Goal: Book appointment/travel/reservation

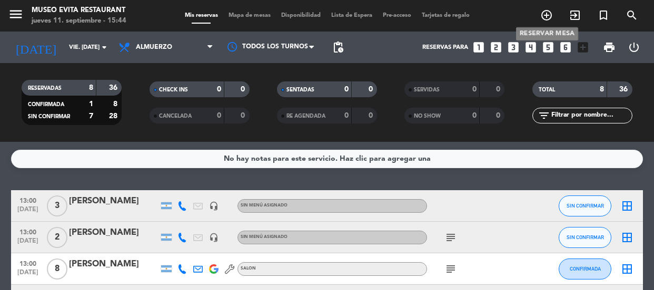
click at [547, 17] on icon "add_circle_outline" at bounding box center [546, 15] width 13 height 13
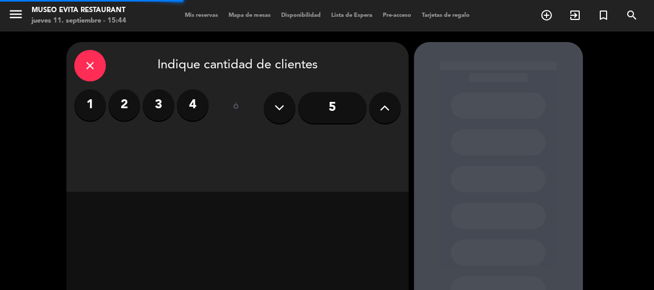
click at [327, 115] on input "5" at bounding box center [332, 108] width 68 height 32
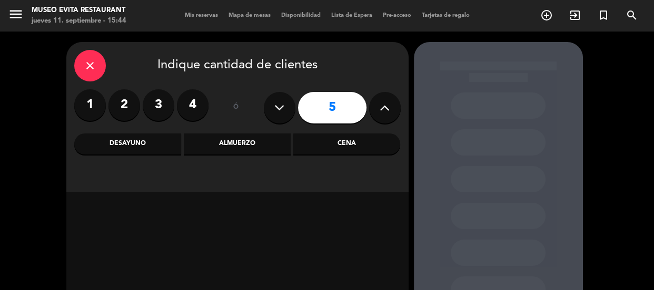
click at [245, 140] on div "Almuerzo" at bounding box center [237, 144] width 107 height 21
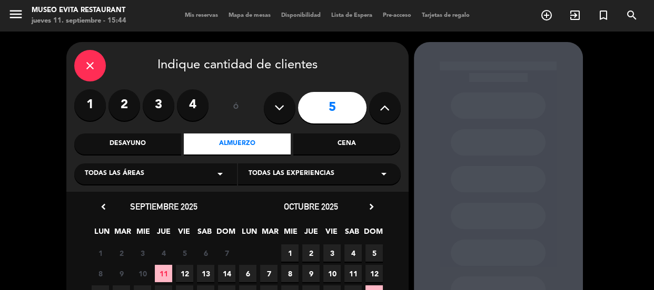
drag, startPoint x: 327, startPoint y: 143, endPoint x: 326, endPoint y: 137, distance: 5.3
click at [326, 139] on div "Cena" at bounding box center [346, 144] width 107 height 21
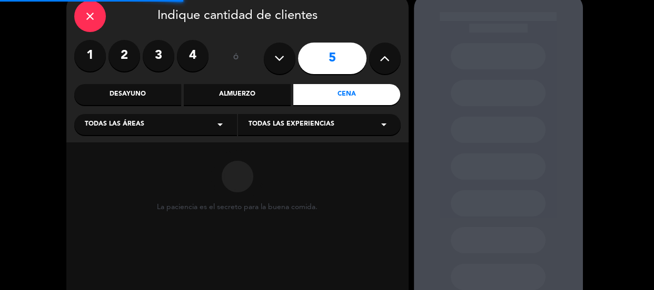
scroll to position [95, 0]
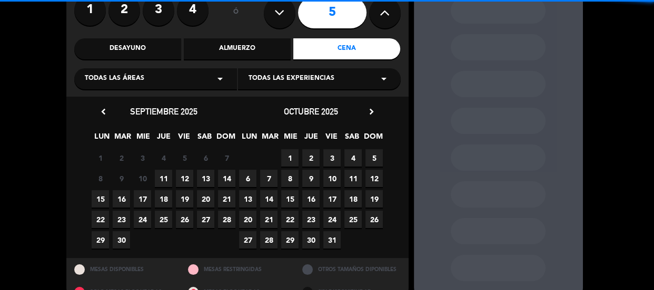
click at [217, 79] on icon "arrow_drop_down" at bounding box center [220, 79] width 13 height 13
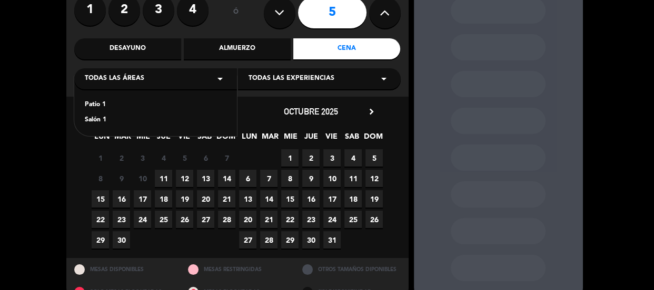
click at [99, 121] on div "Salón 1" at bounding box center [156, 120] width 142 height 11
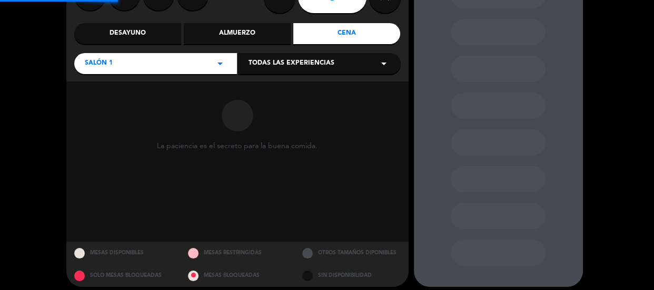
scroll to position [118, 0]
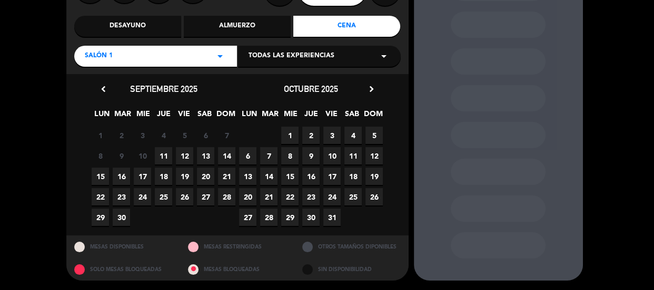
click at [164, 176] on span "18" at bounding box center [163, 176] width 17 height 17
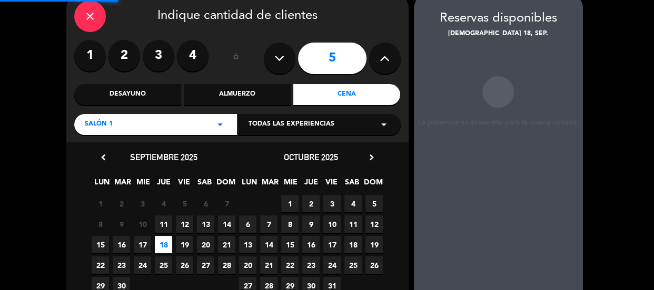
scroll to position [42, 0]
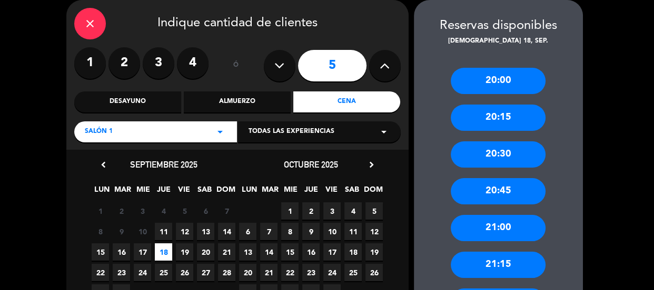
click at [508, 155] on div "20:30" at bounding box center [497, 155] width 95 height 26
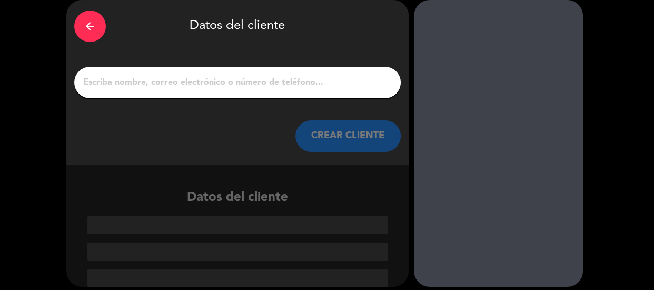
click at [283, 83] on input "1" at bounding box center [237, 82] width 310 height 15
paste input "[PERSON_NAME]"
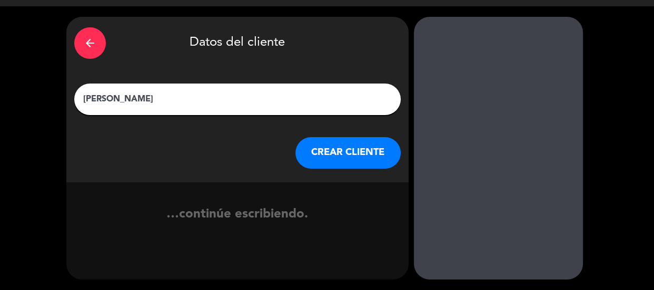
type input "[PERSON_NAME]"
click at [335, 148] on button "CREAR CLIENTE" at bounding box center [347, 153] width 105 height 32
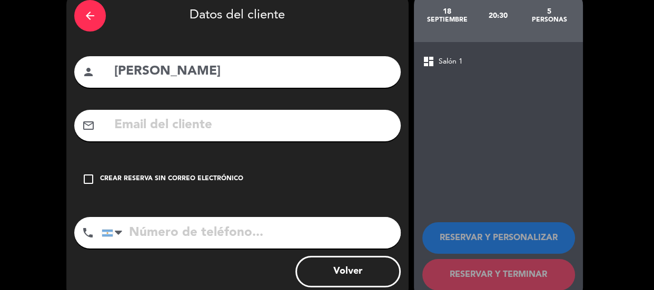
scroll to position [76, 0]
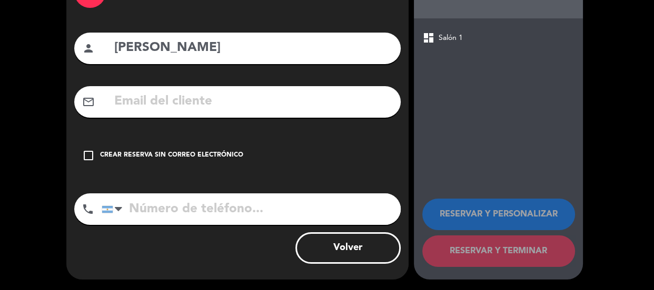
click at [334, 163] on div "check_box_outline_blank Crear reserva sin correo electrónico" at bounding box center [237, 156] width 326 height 32
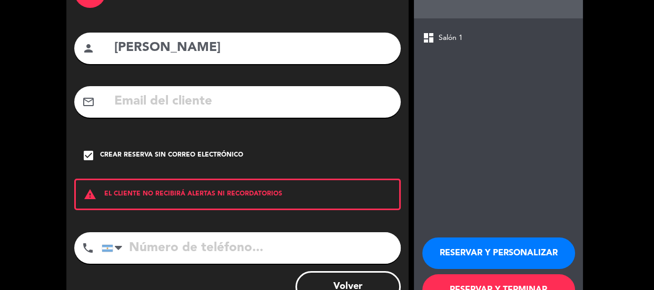
click at [487, 252] on button "RESERVAR Y PERSONALIZAR" at bounding box center [498, 254] width 153 height 32
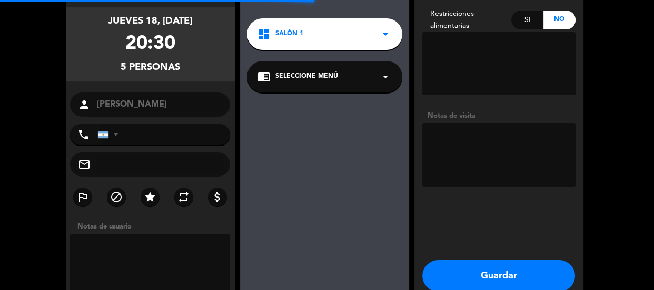
scroll to position [42, 0]
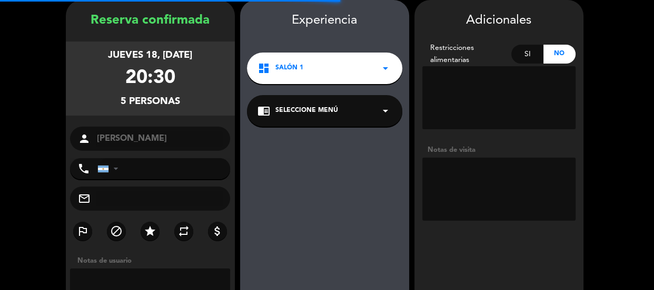
click at [484, 182] on textarea at bounding box center [498, 189] width 153 height 63
type textarea "l"
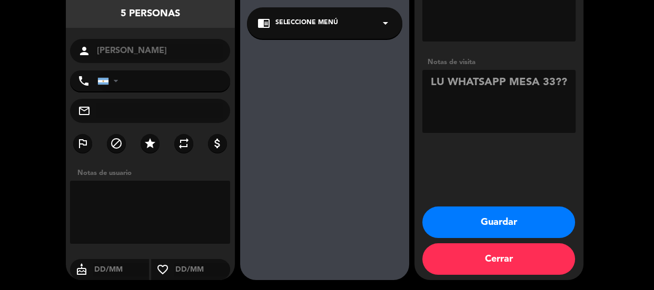
scroll to position [130, 0]
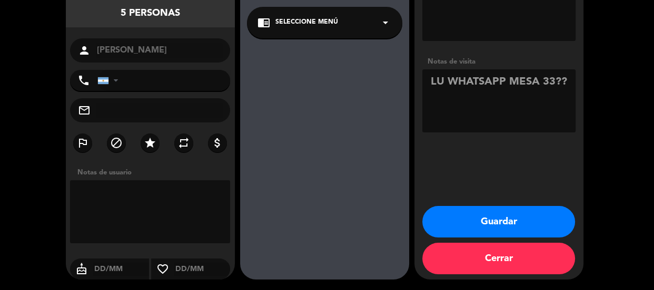
type textarea "LU WHATSAPP MESA 33??"
click at [499, 219] on button "Guardar" at bounding box center [498, 222] width 153 height 32
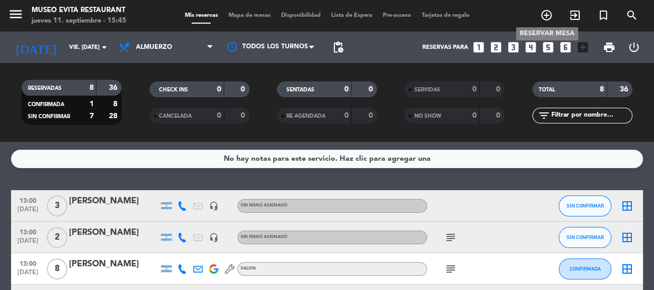
click at [548, 15] on icon "add_circle_outline" at bounding box center [546, 15] width 13 height 13
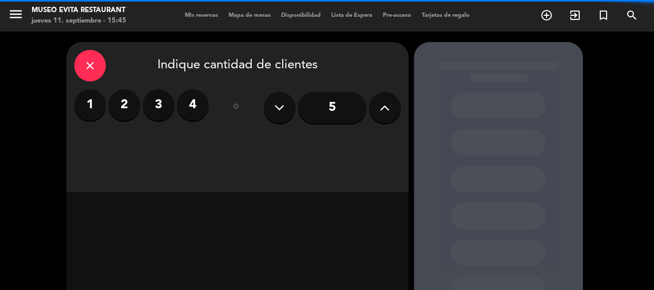
click at [162, 104] on label "3" at bounding box center [159, 105] width 32 height 32
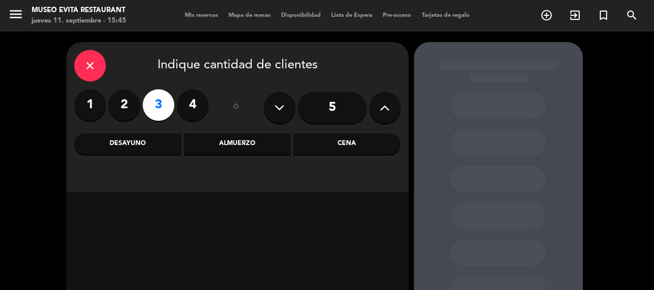
click at [265, 143] on div "Almuerzo" at bounding box center [237, 144] width 107 height 21
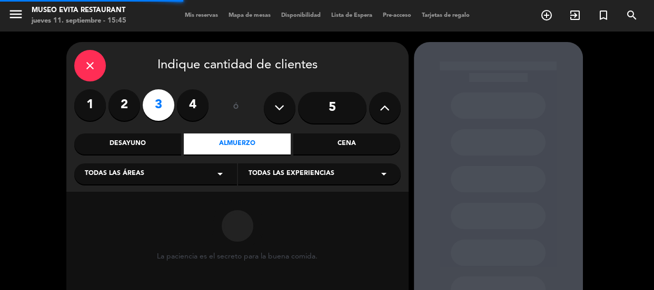
click at [206, 174] on div "Todas las áreas arrow_drop_down" at bounding box center [155, 174] width 163 height 21
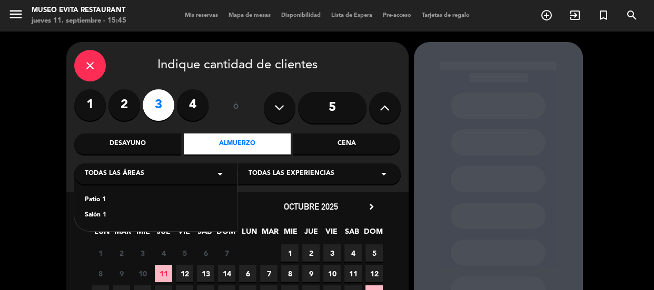
click at [100, 216] on div "Salón 1" at bounding box center [156, 215] width 142 height 11
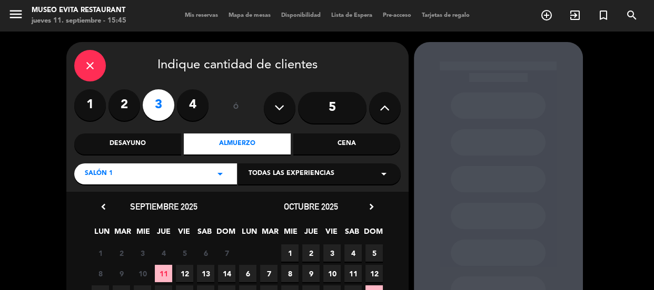
drag, startPoint x: 179, startPoint y: 270, endPoint x: 140, endPoint y: 116, distance: 158.4
click at [179, 265] on span "12" at bounding box center [184, 273] width 17 height 17
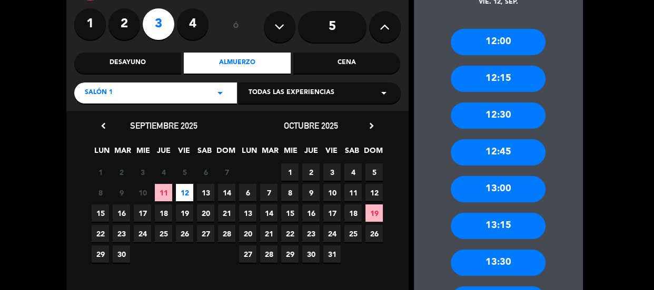
scroll to position [89, 0]
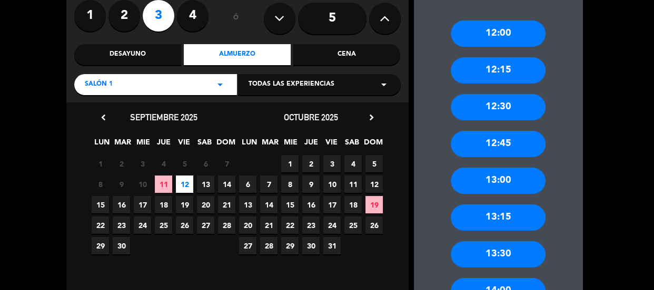
click at [503, 184] on div "13:00" at bounding box center [497, 181] width 95 height 26
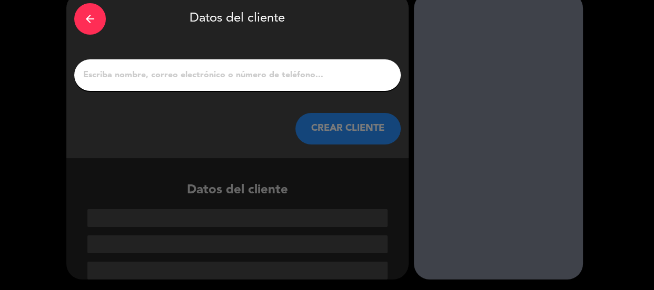
scroll to position [49, 0]
click at [206, 72] on input "1" at bounding box center [237, 75] width 310 height 15
paste input "[PERSON_NAME]"
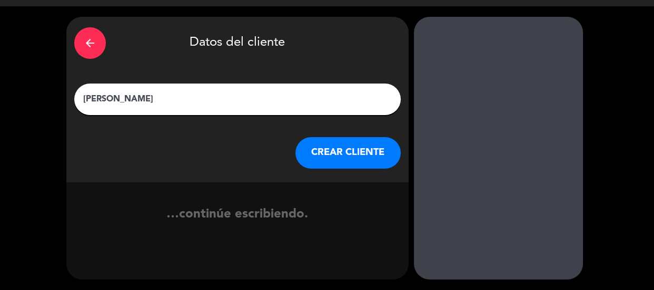
type input "[PERSON_NAME]"
click at [325, 144] on button "CREAR CLIENTE" at bounding box center [347, 153] width 105 height 32
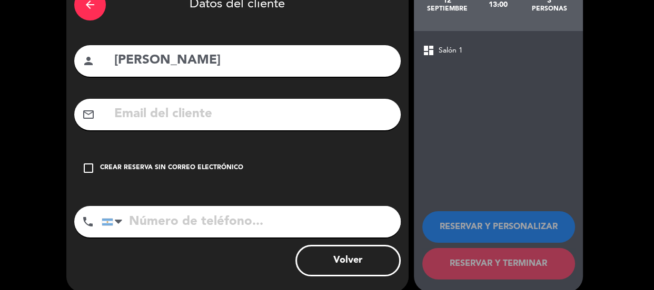
scroll to position [76, 0]
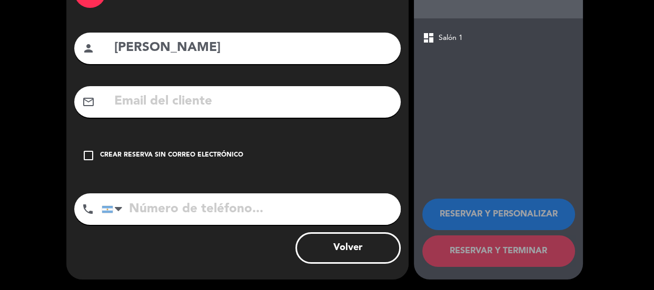
click at [329, 155] on div "check_box_outline_blank Crear reserva sin correo electrónico" at bounding box center [237, 156] width 326 height 32
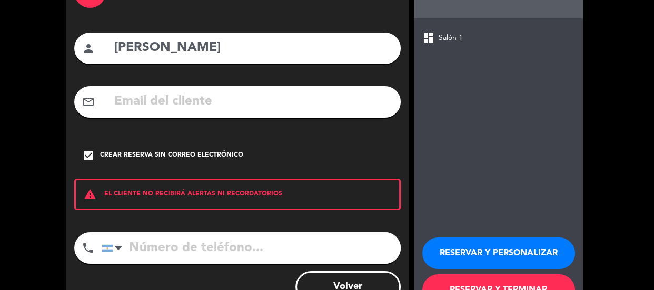
click at [469, 248] on button "RESERVAR Y PERSONALIZAR" at bounding box center [498, 254] width 153 height 32
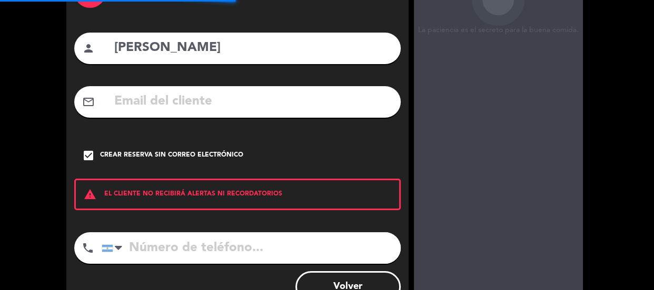
scroll to position [42, 0]
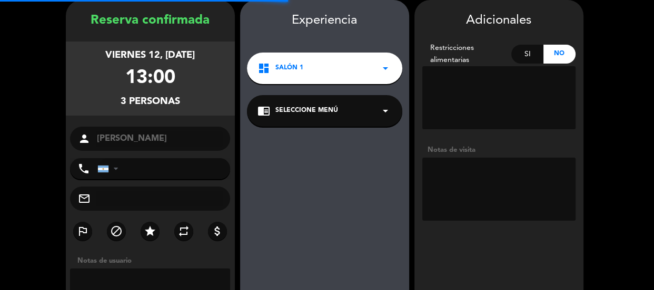
click at [478, 179] on textarea at bounding box center [498, 189] width 153 height 63
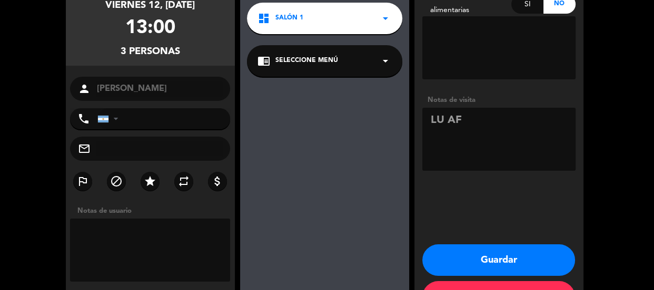
scroll to position [130, 0]
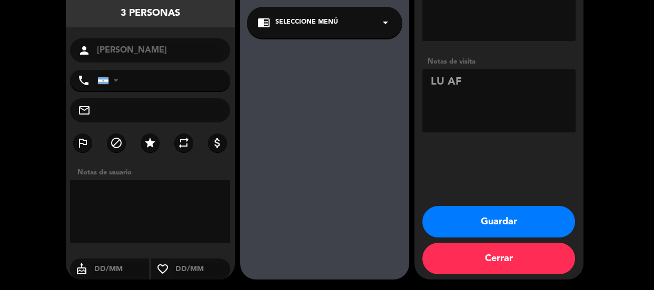
type textarea "LU AF"
click at [499, 213] on button "Guardar" at bounding box center [498, 222] width 153 height 32
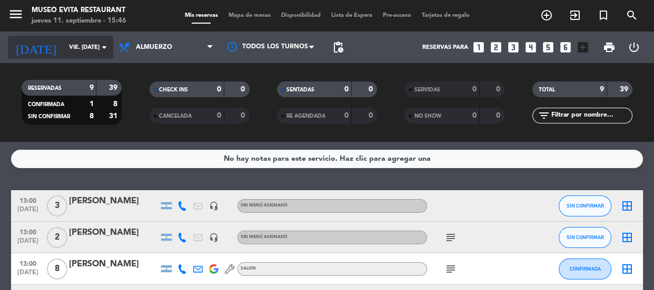
click at [76, 41] on input "vie. [DATE]" at bounding box center [104, 47] width 81 height 17
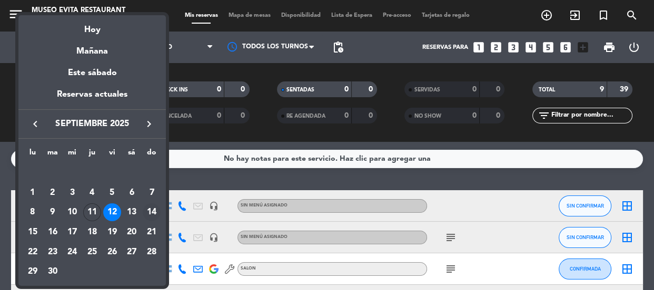
click at [147, 213] on div "14" at bounding box center [152, 213] width 18 height 18
type input "dom. [DATE]"
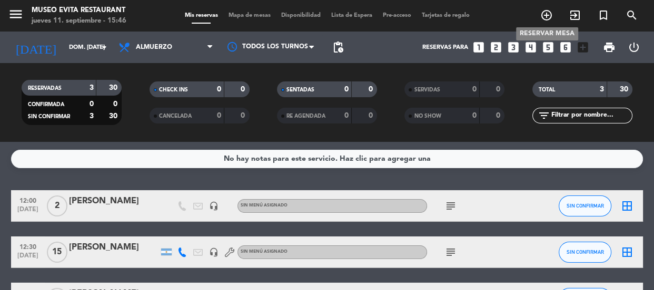
click at [547, 15] on icon "add_circle_outline" at bounding box center [546, 15] width 13 height 13
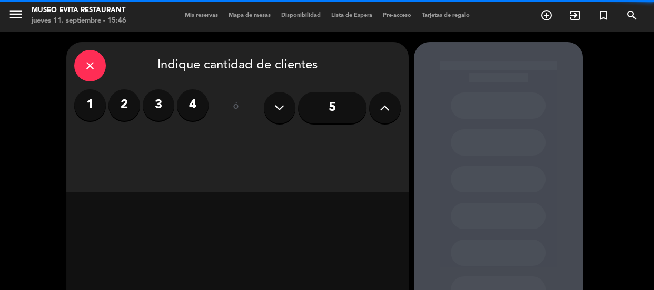
click at [380, 114] on icon at bounding box center [384, 108] width 10 height 16
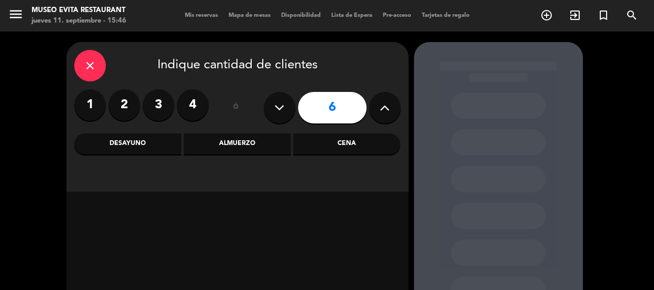
click at [380, 114] on icon at bounding box center [384, 108] width 10 height 16
type input "8"
click at [264, 144] on div "Almuerzo" at bounding box center [237, 144] width 107 height 21
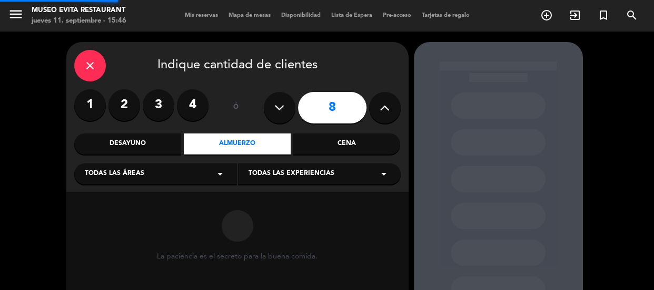
click at [202, 168] on div "Todas las áreas arrow_drop_down" at bounding box center [155, 174] width 163 height 21
click at [93, 216] on div "Salón 1" at bounding box center [156, 215] width 142 height 11
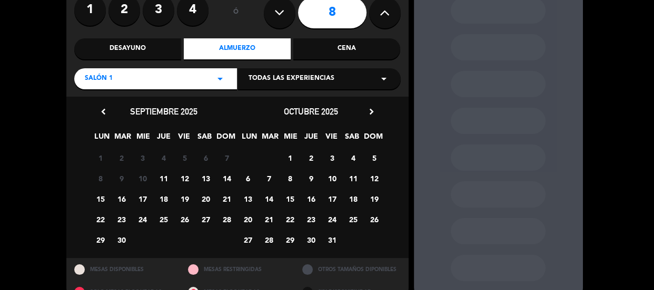
click at [223, 179] on span "14" at bounding box center [226, 178] width 17 height 17
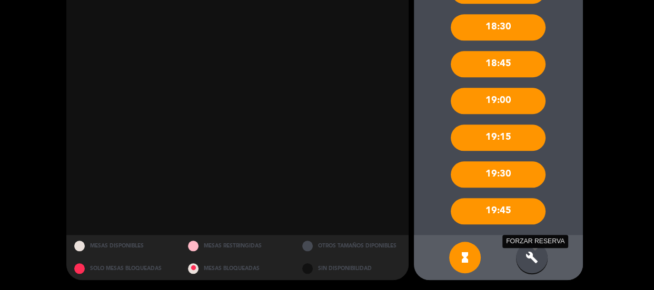
click at [533, 257] on icon "build" at bounding box center [531, 258] width 13 height 13
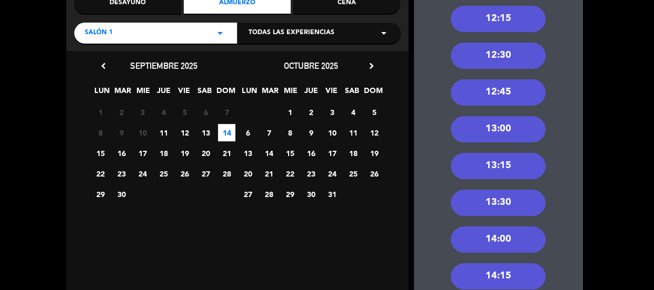
scroll to position [12, 0]
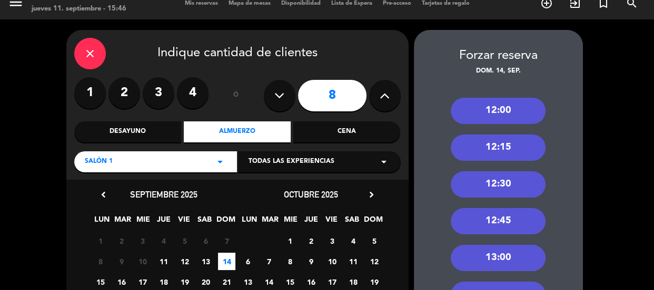
click at [503, 121] on div "12:00" at bounding box center [497, 111] width 95 height 26
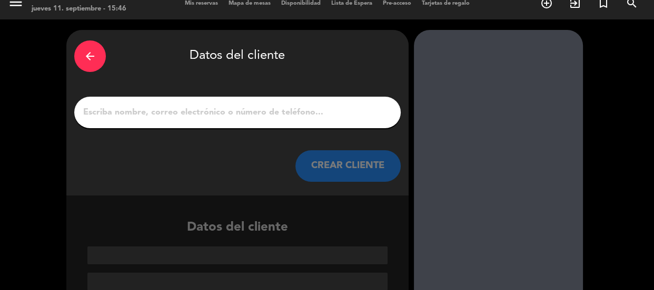
click at [324, 111] on input "1" at bounding box center [237, 112] width 310 height 15
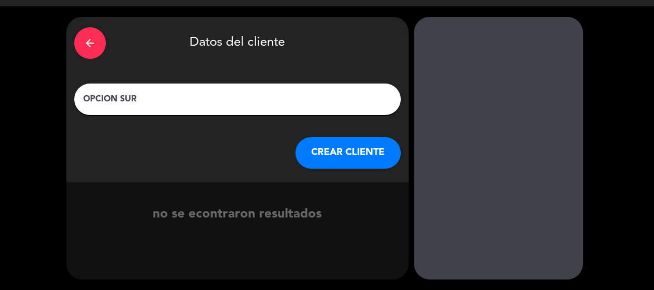
type input "OPCION SUR"
click at [328, 145] on button "CREAR CLIENTE" at bounding box center [347, 153] width 105 height 32
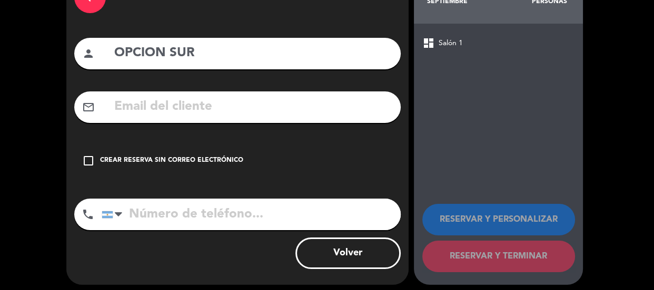
scroll to position [76, 0]
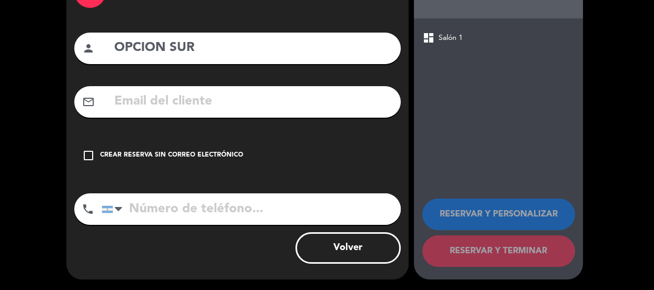
click at [330, 151] on div "check_box_outline_blank Crear reserva sin correo electrónico" at bounding box center [237, 156] width 326 height 32
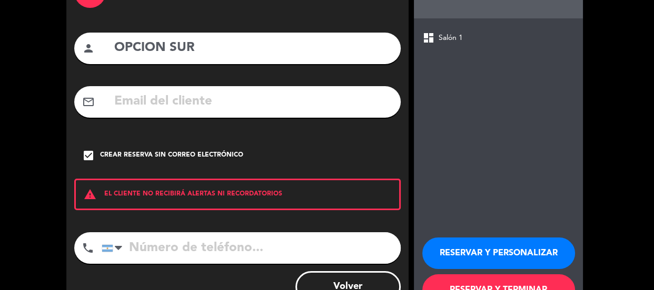
click at [452, 250] on button "RESERVAR Y PERSONALIZAR" at bounding box center [498, 254] width 153 height 32
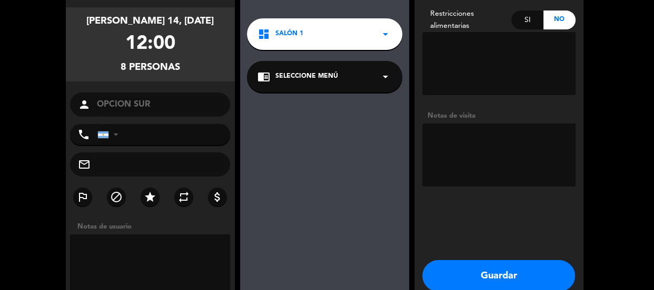
scroll to position [42, 0]
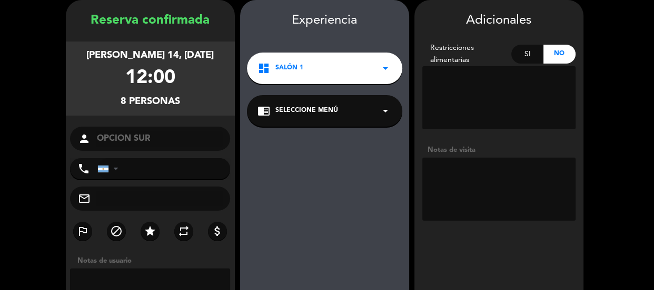
click at [467, 194] on textarea at bounding box center [498, 189] width 153 height 63
paste textarea "7 pasajeros + 1 guias ( no se cobra ) ([PERSON_NAME] ) = Total 9 personas"
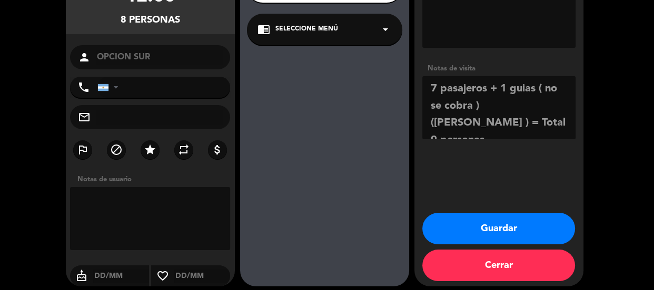
scroll to position [130, 0]
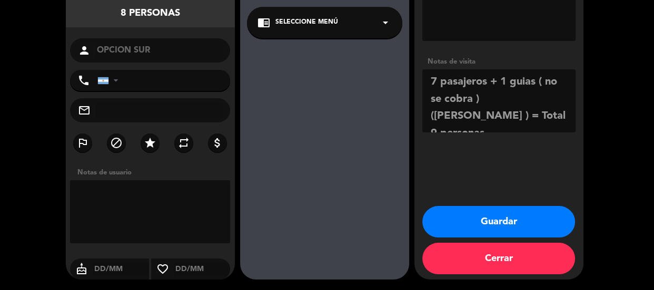
type textarea "7 pasajeros + 1 guias ( no se cobra ) ([PERSON_NAME] ) = Total 9 personas"
click at [475, 229] on button "Guardar" at bounding box center [498, 222] width 153 height 32
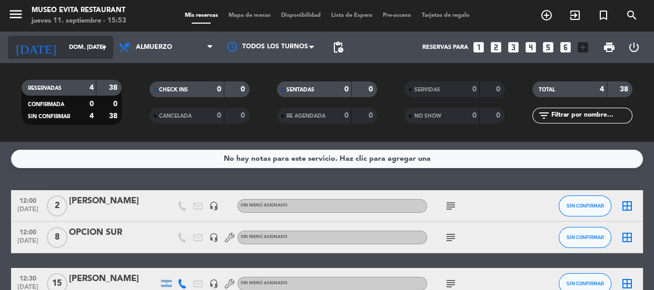
click at [96, 42] on input "dom. [DATE]" at bounding box center [104, 47] width 81 height 17
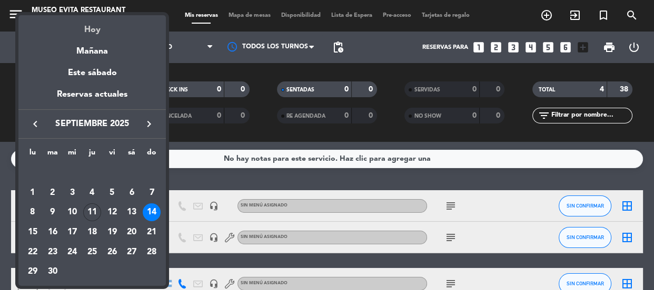
click at [93, 26] on div "Hoy" at bounding box center [91, 26] width 147 height 22
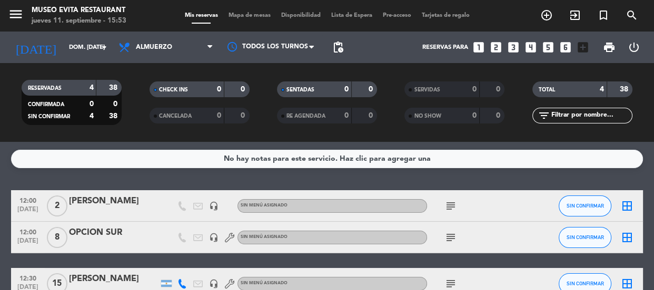
type input "[DEMOGRAPHIC_DATA] [DATE]"
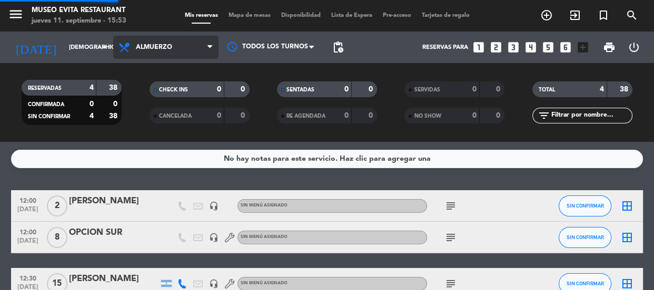
click at [161, 44] on span "Almuerzo" at bounding box center [154, 47] width 36 height 7
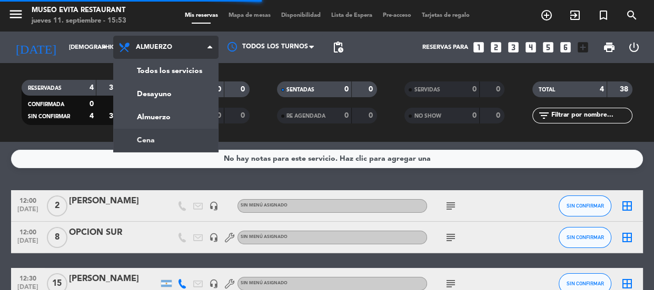
click at [175, 136] on div "menu [GEOGRAPHIC_DATA] jueves 11. septiembre - 15:53 Mis reservas Mapa de mesas…" at bounding box center [327, 71] width 654 height 142
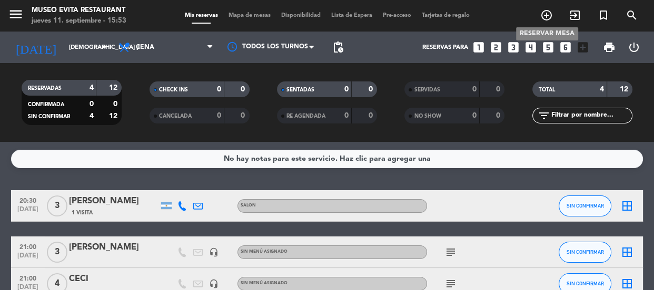
click at [544, 15] on icon "add_circle_outline" at bounding box center [546, 15] width 13 height 13
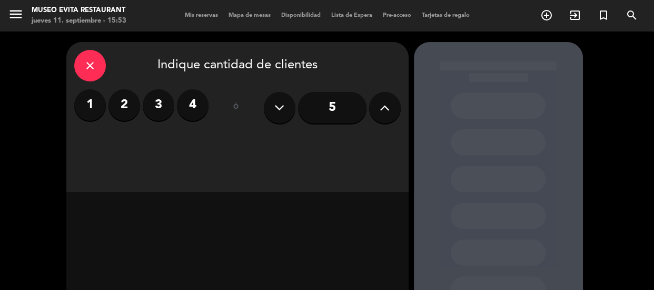
click at [385, 103] on icon at bounding box center [384, 108] width 10 height 16
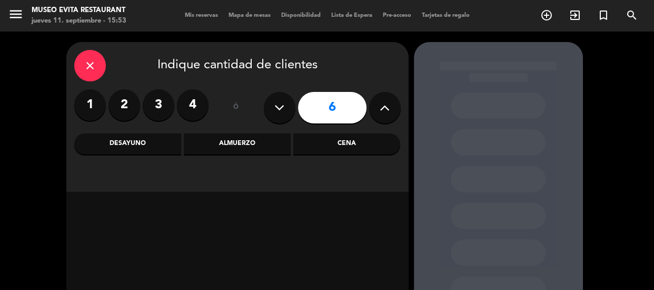
click at [274, 148] on div "Almuerzo" at bounding box center [237, 144] width 107 height 21
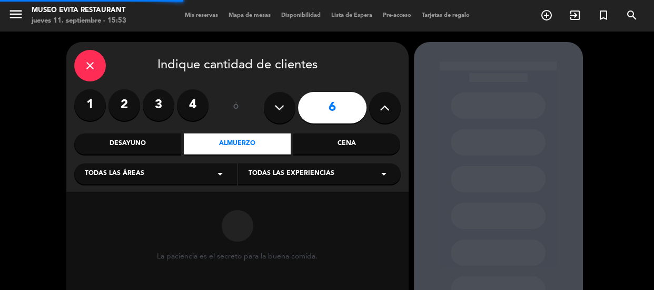
click at [312, 142] on div "Cena" at bounding box center [346, 144] width 107 height 21
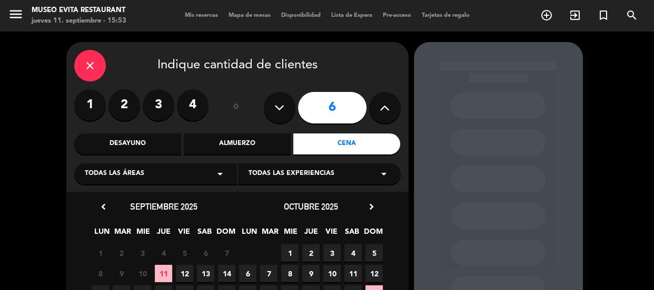
click at [158, 176] on div "Todas las áreas arrow_drop_down" at bounding box center [155, 174] width 163 height 21
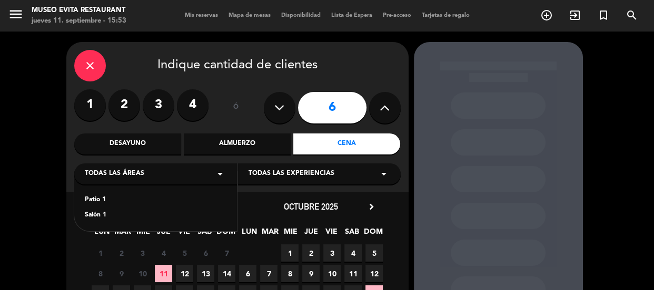
click at [97, 215] on div "Salón 1" at bounding box center [156, 215] width 142 height 11
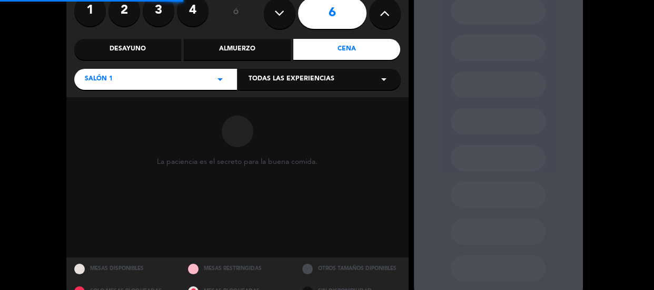
scroll to position [95, 0]
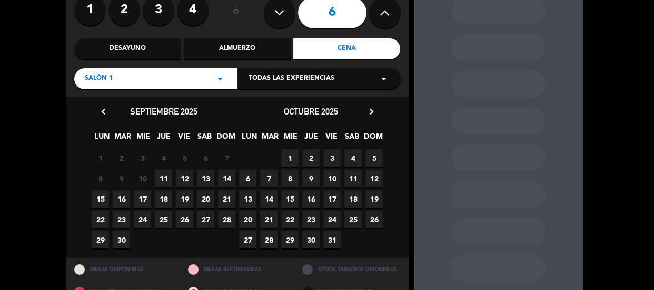
click at [154, 77] on div "Salón 1 arrow_drop_down" at bounding box center [155, 78] width 163 height 21
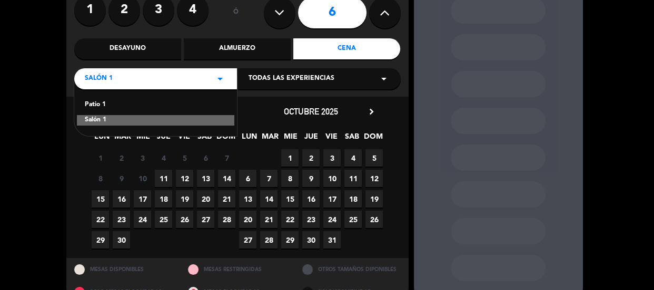
click at [179, 119] on div "Salón 1" at bounding box center [155, 120] width 157 height 11
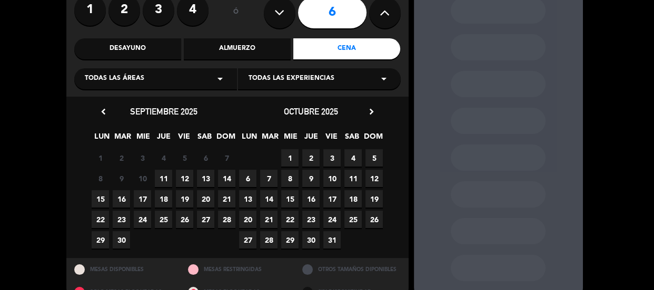
click at [202, 78] on div "Todas las áreas arrow_drop_down" at bounding box center [155, 78] width 163 height 21
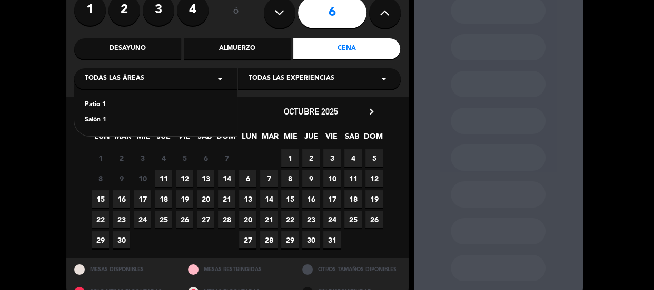
click at [103, 117] on div "Salón 1" at bounding box center [156, 120] width 142 height 11
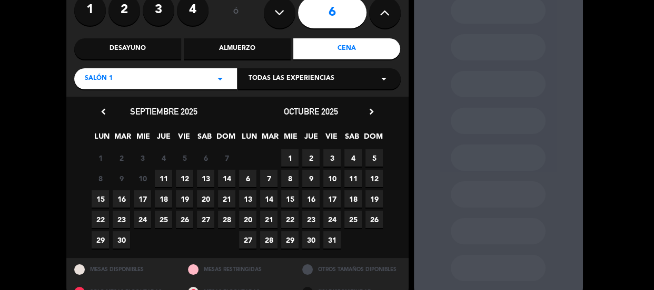
click at [163, 83] on div "Salón 1 arrow_drop_down" at bounding box center [155, 78] width 163 height 21
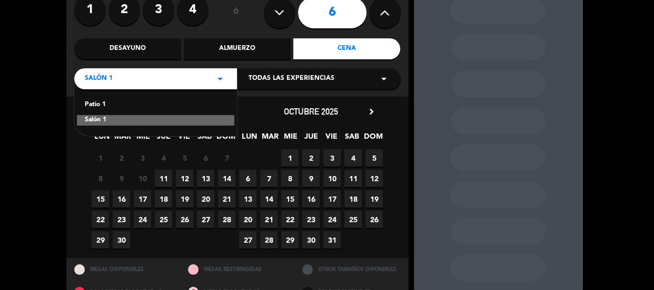
click at [98, 103] on div "Patio 1" at bounding box center [156, 105] width 142 height 11
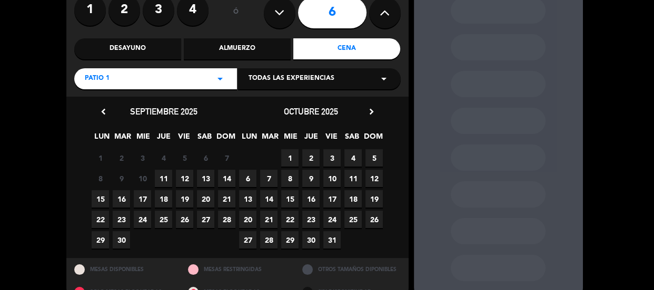
click at [161, 84] on div "Patio 1 arrow_drop_down" at bounding box center [155, 78] width 163 height 21
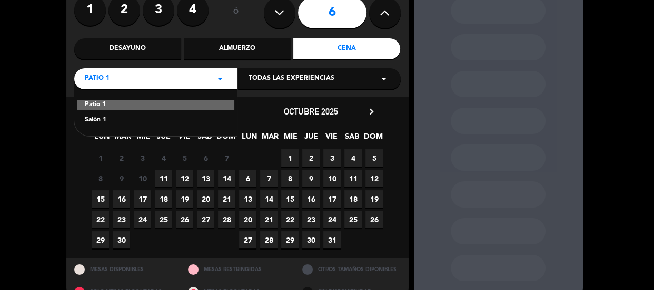
click at [105, 101] on div "Patio 1" at bounding box center [155, 105] width 157 height 11
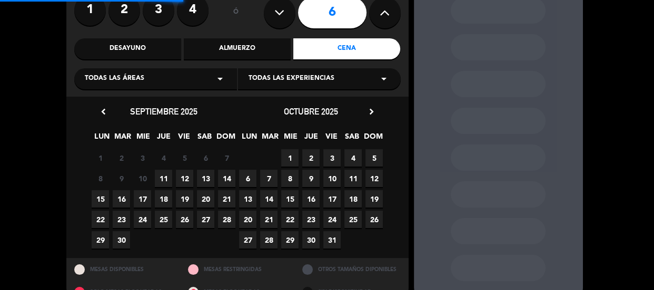
scroll to position [118, 0]
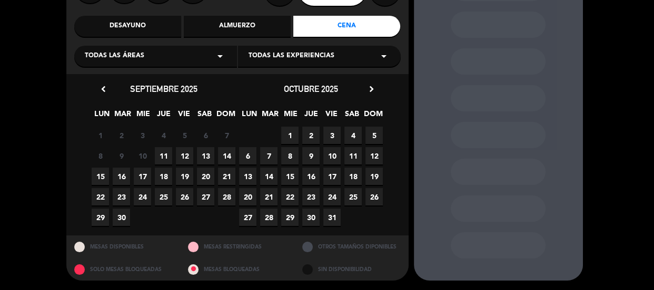
click at [162, 156] on span "11" at bounding box center [163, 155] width 17 height 17
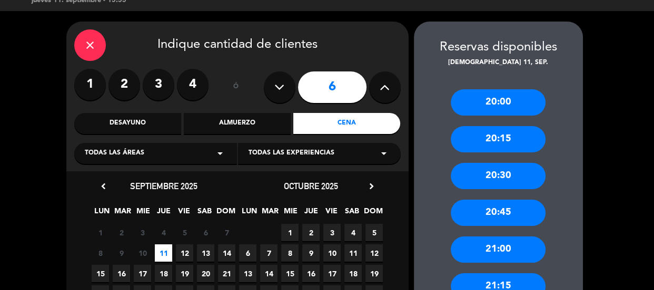
scroll to position [0, 0]
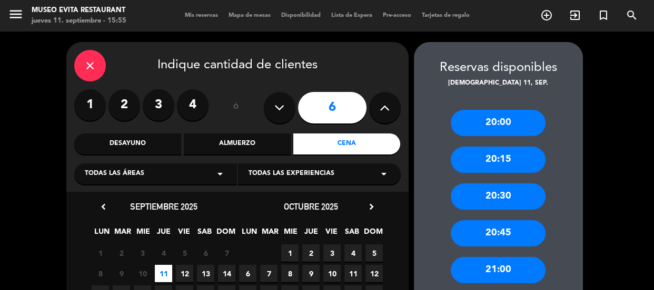
click at [490, 127] on div "20:00" at bounding box center [497, 123] width 95 height 26
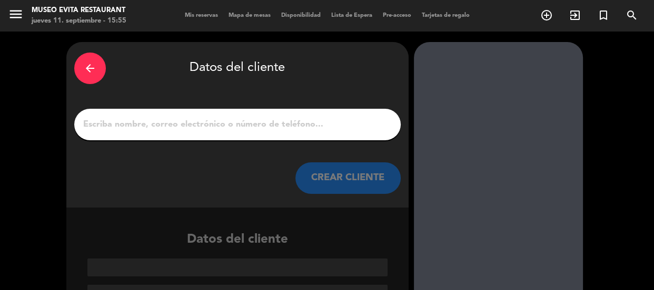
click at [322, 125] on input "1" at bounding box center [237, 124] width 310 height 15
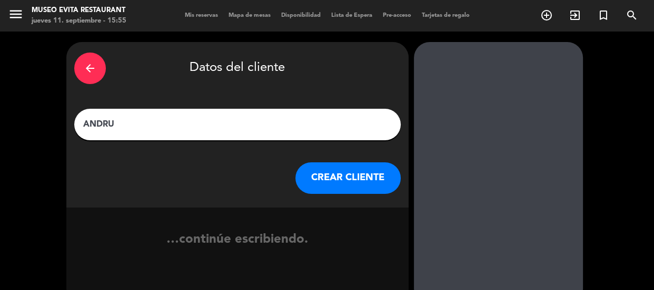
type input "ANDRU"
click at [342, 191] on button "CREAR CLIENTE" at bounding box center [347, 179] width 105 height 32
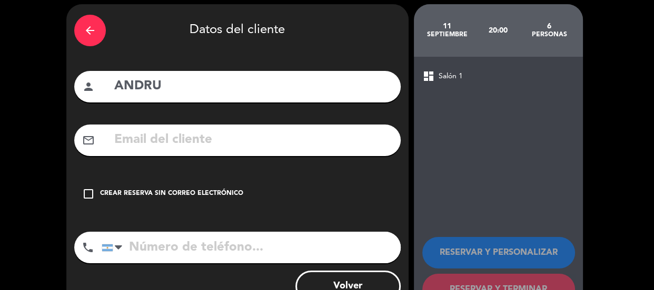
scroll to position [76, 0]
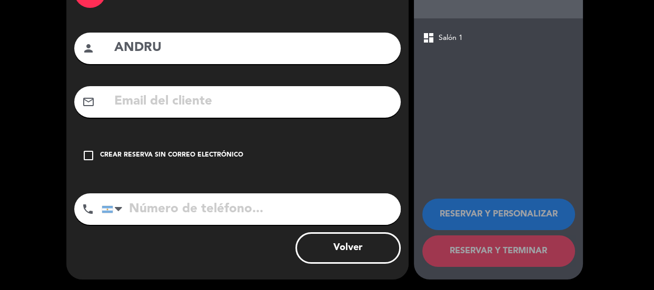
click at [342, 191] on div "arrow_back Datos del cliente person ANDRU mail_outline check_box_outline_blank …" at bounding box center [237, 123] width 342 height 314
click at [328, 162] on div "check_box_outline_blank Crear reserva sin correo electrónico" at bounding box center [237, 156] width 326 height 32
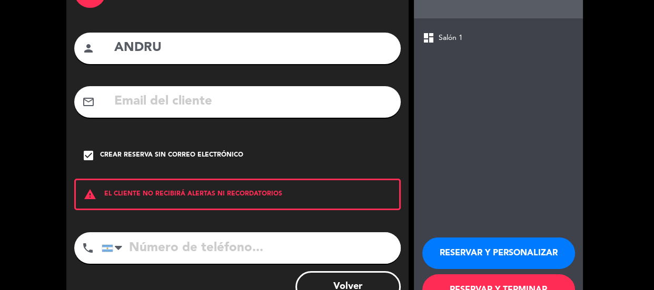
click at [310, 252] on input "tel" at bounding box center [251, 249] width 299 height 32
type input "1141595135"
click at [459, 254] on button "RESERVAR Y PERSONALIZAR" at bounding box center [498, 254] width 153 height 32
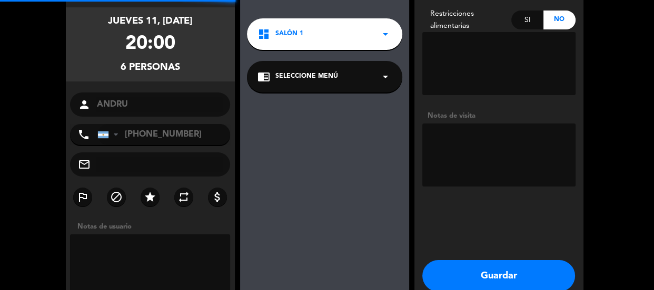
scroll to position [42, 0]
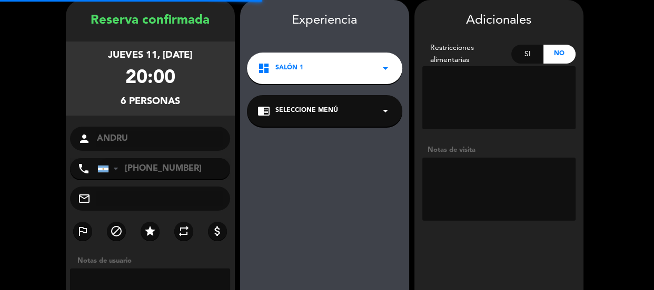
click at [454, 178] on textarea at bounding box center [498, 189] width 153 height 63
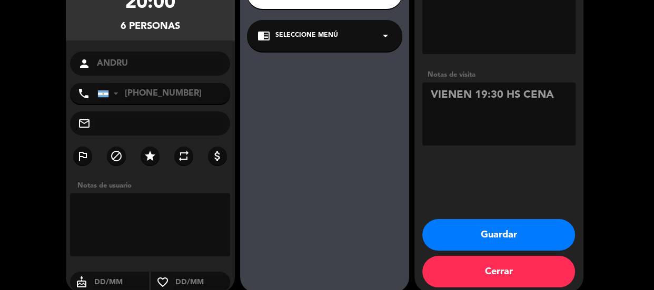
scroll to position [130, 0]
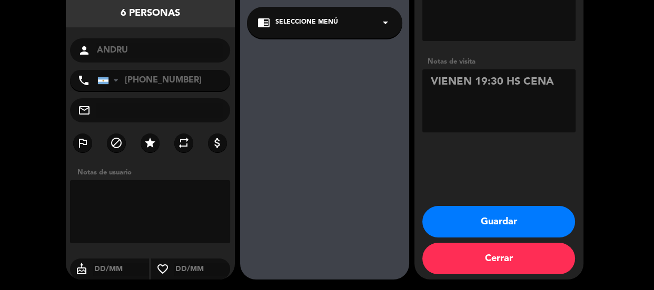
type textarea "VIENEN 19:30 HS CENA"
click at [495, 225] on button "Guardar" at bounding box center [498, 222] width 153 height 32
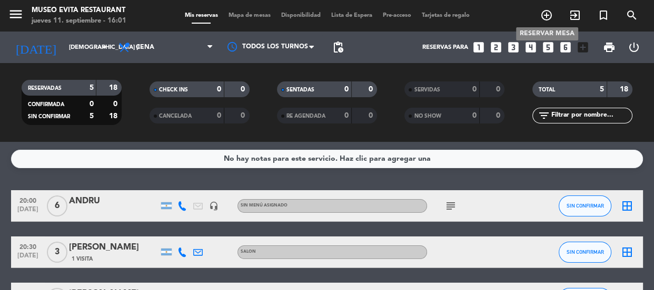
click at [546, 14] on icon "add_circle_outline" at bounding box center [546, 15] width 13 height 13
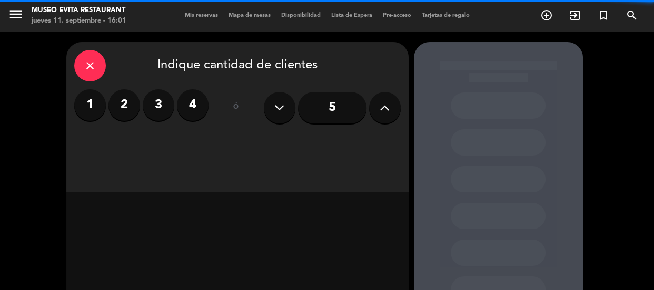
click at [124, 103] on label "2" at bounding box center [124, 105] width 32 height 32
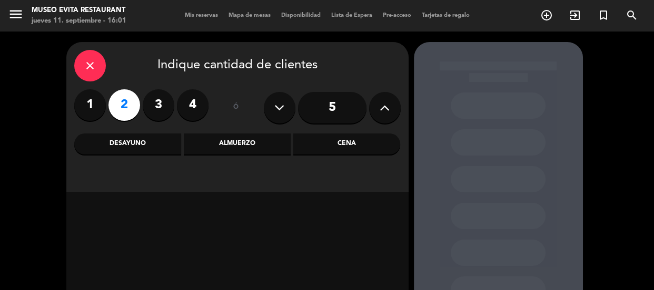
click at [313, 147] on div "Cena" at bounding box center [346, 144] width 107 height 21
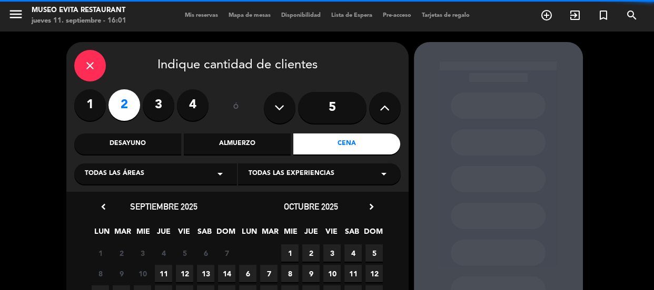
drag, startPoint x: 223, startPoint y: 166, endPoint x: 193, endPoint y: 184, distance: 35.2
click at [223, 166] on div "Todas las áreas arrow_drop_down" at bounding box center [155, 174] width 163 height 21
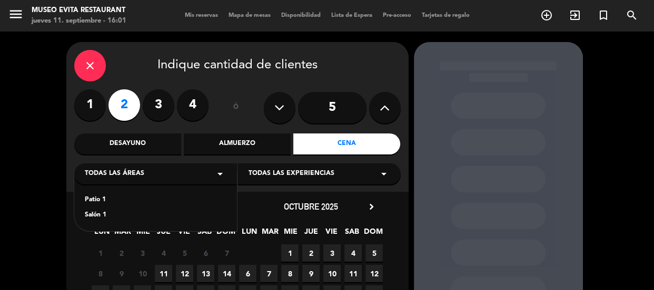
click at [99, 215] on div "Salón 1" at bounding box center [156, 215] width 142 height 11
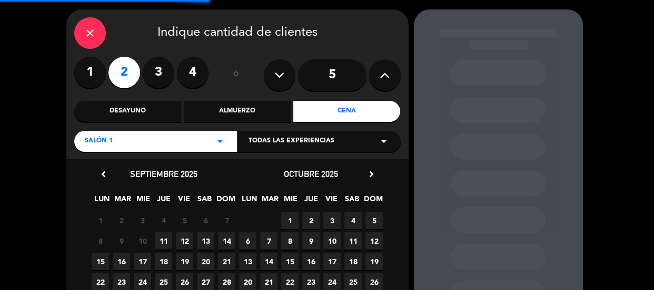
scroll to position [95, 0]
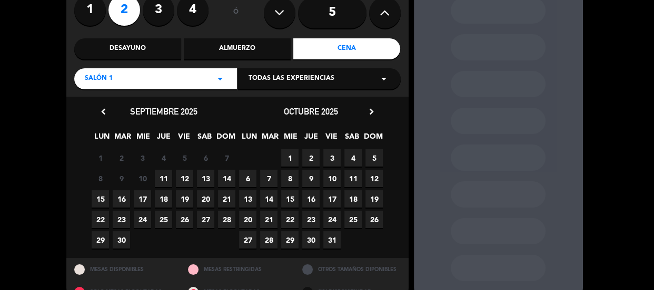
click at [204, 177] on span "13" at bounding box center [205, 178] width 17 height 17
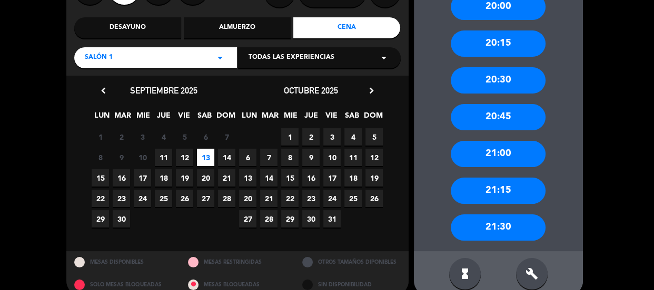
scroll to position [133, 0]
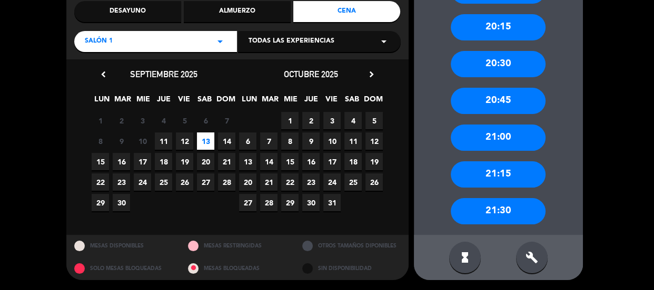
click at [510, 214] on div "21:30" at bounding box center [497, 211] width 95 height 26
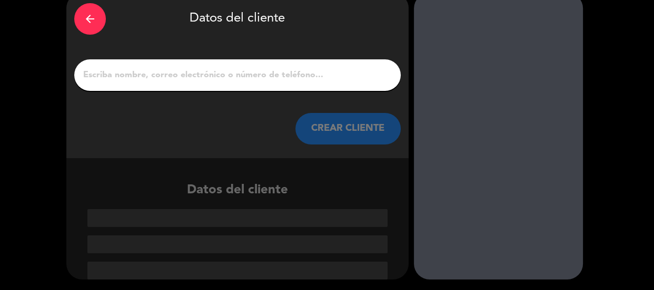
scroll to position [49, 0]
click at [257, 79] on input "1" at bounding box center [237, 75] width 310 height 15
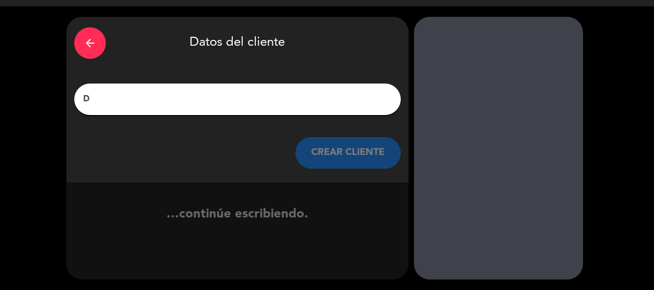
scroll to position [25, 0]
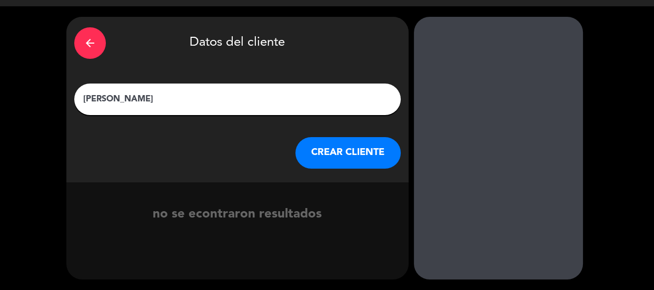
type input "[PERSON_NAME]"
click at [316, 154] on button "CREAR CLIENTE" at bounding box center [347, 153] width 105 height 32
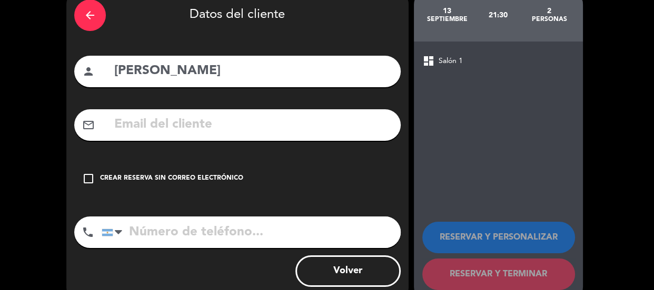
scroll to position [76, 0]
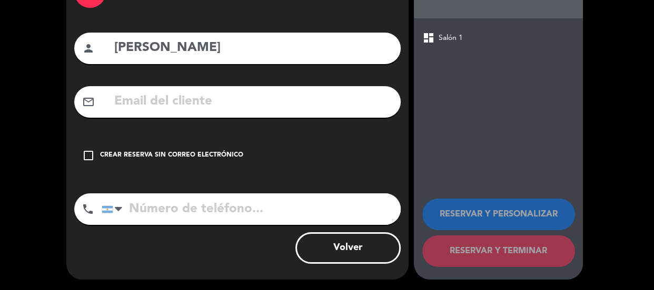
click at [284, 162] on div "check_box_outline_blank Crear reserva sin correo electrónico" at bounding box center [237, 156] width 326 height 32
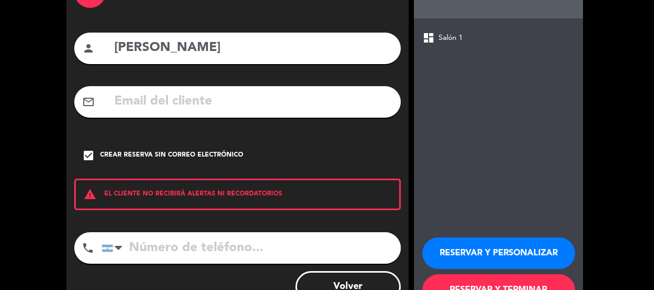
click at [458, 248] on button "RESERVAR Y PERSONALIZAR" at bounding box center [498, 254] width 153 height 32
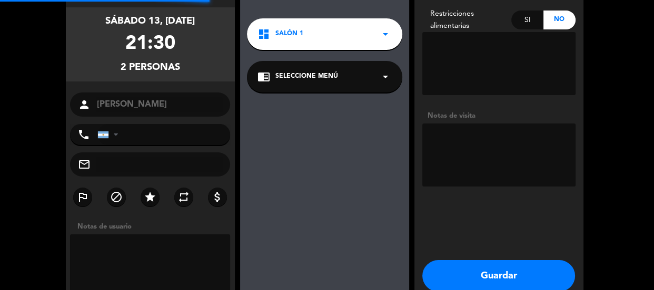
scroll to position [42, 0]
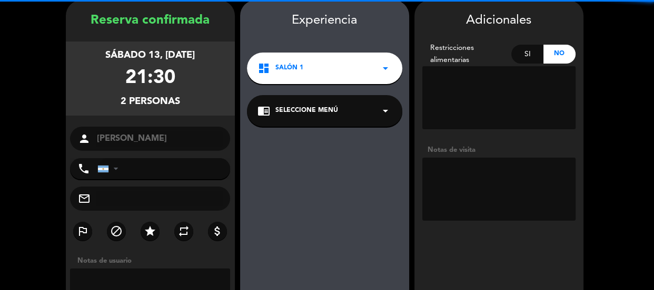
click at [473, 178] on textarea at bounding box center [498, 189] width 153 height 63
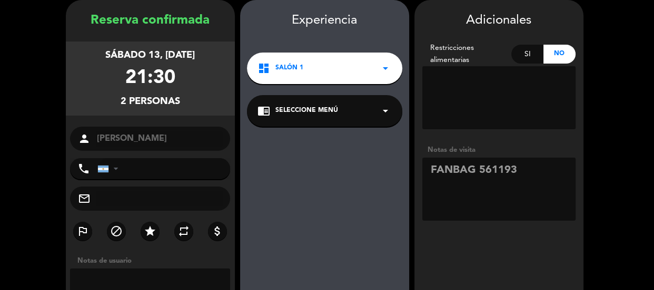
click at [480, 169] on textarea at bounding box center [498, 189] width 153 height 63
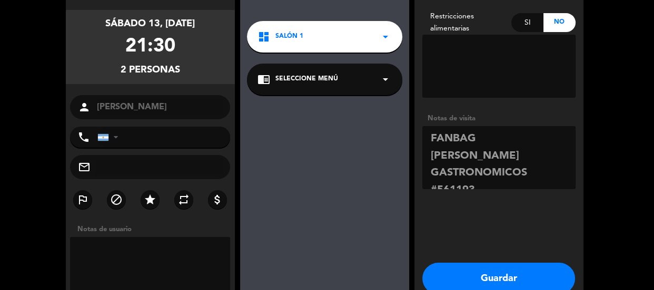
scroll to position [130, 0]
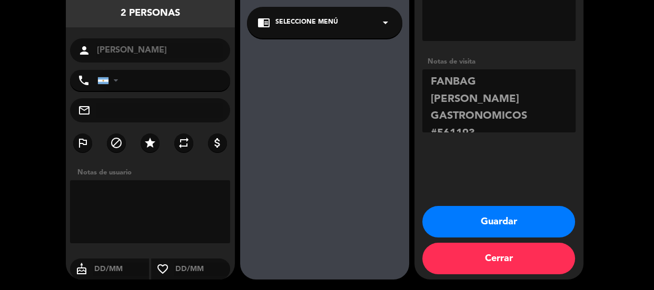
type textarea "FANBAG [PERSON_NAME] GASTRONOMICOS #561193"
click at [480, 217] on button "Guardar" at bounding box center [498, 222] width 153 height 32
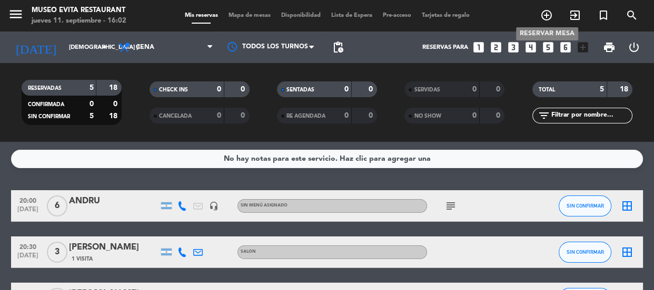
click at [548, 14] on icon "add_circle_outline" at bounding box center [546, 15] width 13 height 13
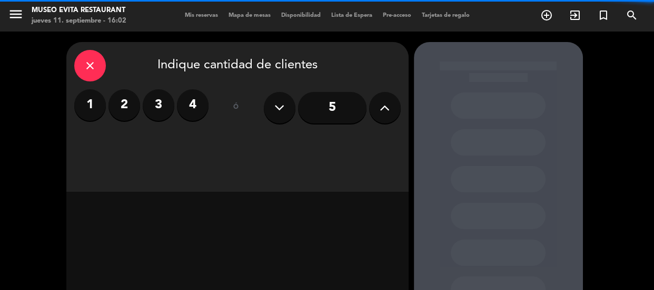
click at [135, 102] on label "2" at bounding box center [124, 105] width 32 height 32
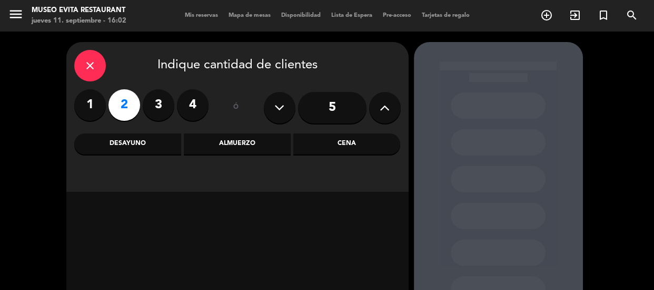
click at [313, 142] on div "Cena" at bounding box center [346, 144] width 107 height 21
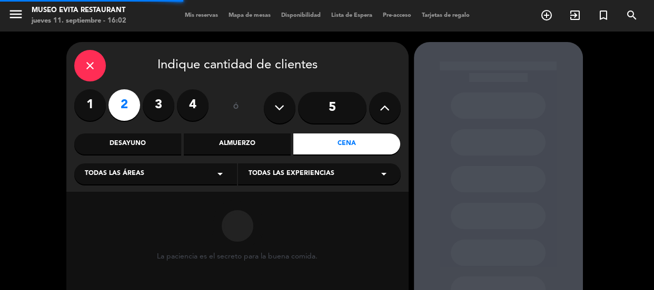
scroll to position [95, 0]
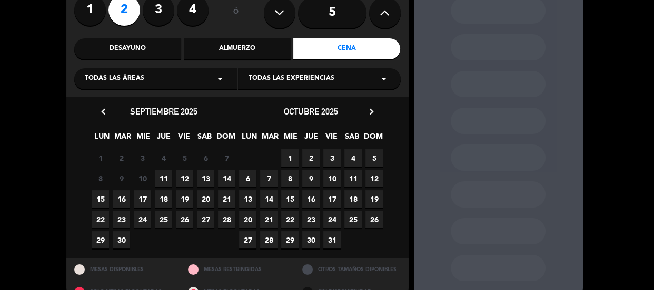
drag, startPoint x: 216, startPoint y: 77, endPoint x: 179, endPoint y: 88, distance: 38.3
click at [212, 79] on div "Todas las áreas arrow_drop_down" at bounding box center [155, 78] width 163 height 21
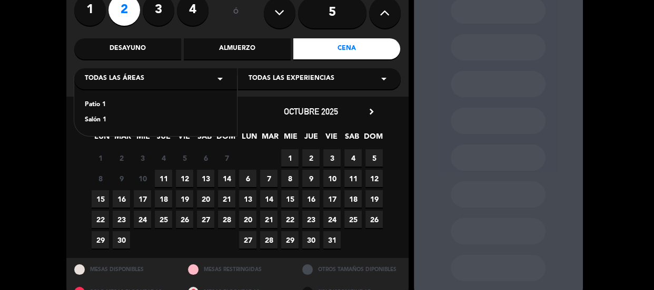
click at [100, 121] on div "Salón 1" at bounding box center [156, 120] width 142 height 11
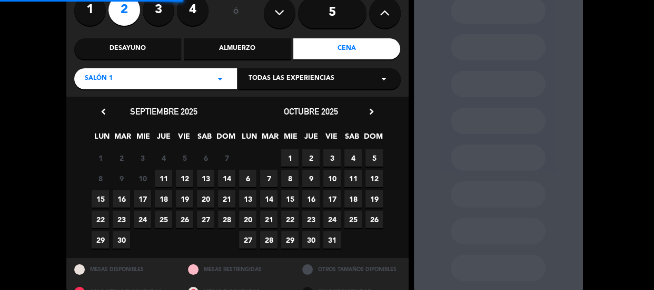
scroll to position [118, 0]
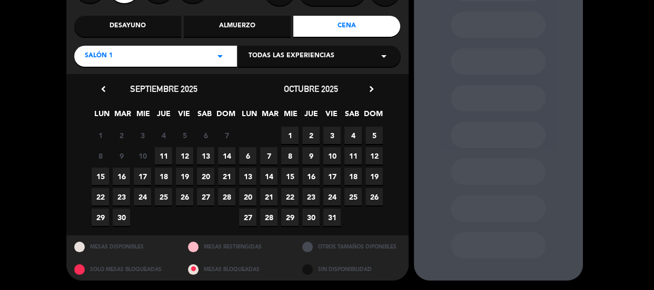
click at [184, 198] on span "26" at bounding box center [184, 196] width 17 height 17
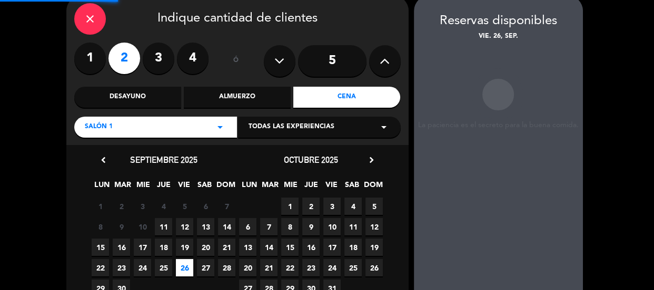
scroll to position [42, 0]
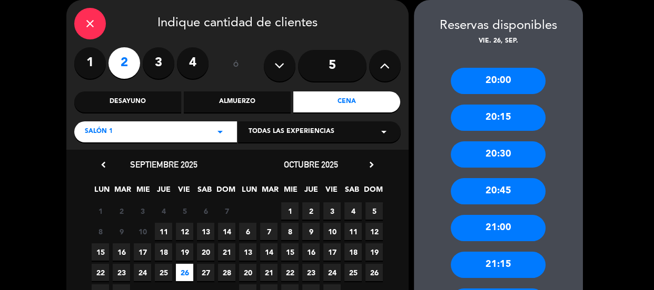
click at [499, 83] on div "20:00" at bounding box center [497, 81] width 95 height 26
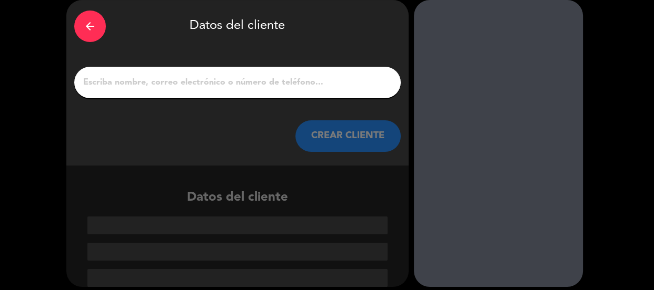
click at [309, 81] on input "1" at bounding box center [237, 82] width 310 height 15
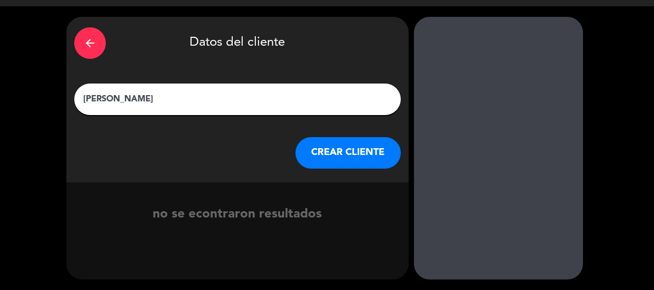
type input "[PERSON_NAME]"
click at [330, 138] on button "CREAR CLIENTE" at bounding box center [347, 153] width 105 height 32
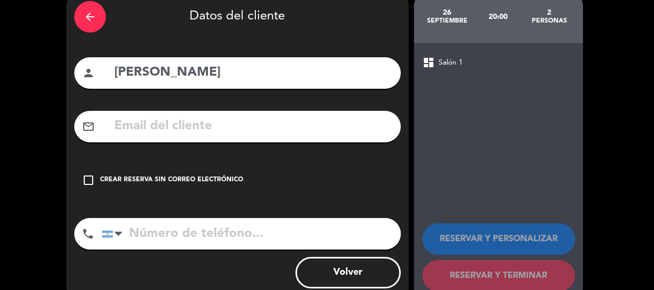
scroll to position [76, 0]
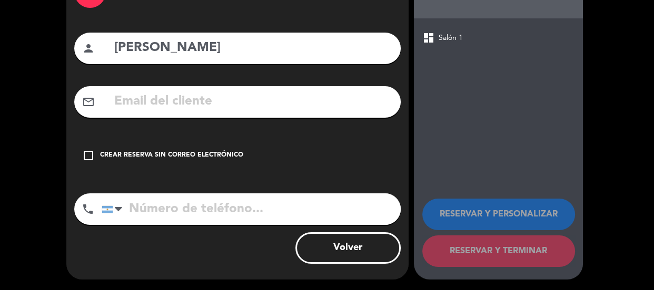
click at [333, 140] on div "check_box_outline_blank Crear reserva sin correo electrónico" at bounding box center [237, 156] width 326 height 32
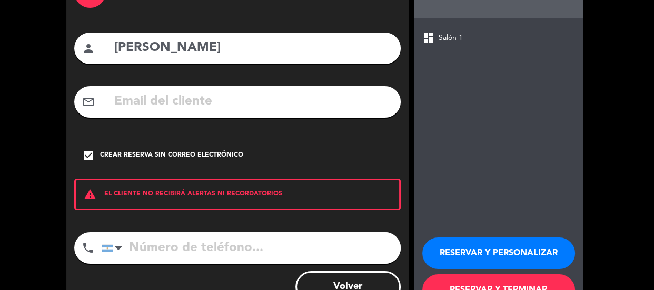
drag, startPoint x: 457, startPoint y: 259, endPoint x: 413, endPoint y: 247, distance: 45.8
click at [457, 259] on button "RESERVAR Y PERSONALIZAR" at bounding box center [498, 254] width 153 height 32
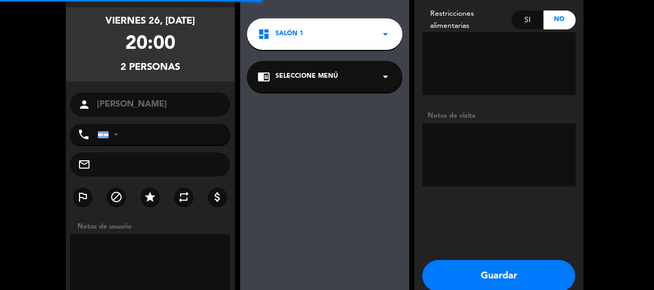
scroll to position [42, 0]
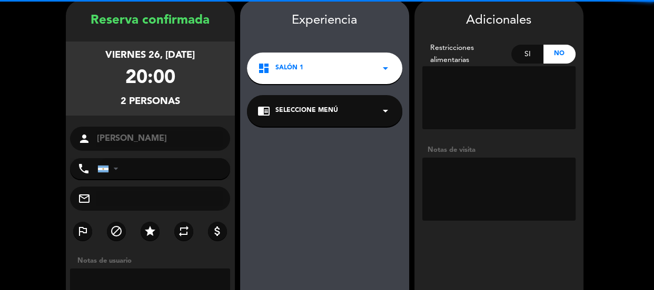
click at [460, 186] on textarea at bounding box center [498, 189] width 153 height 63
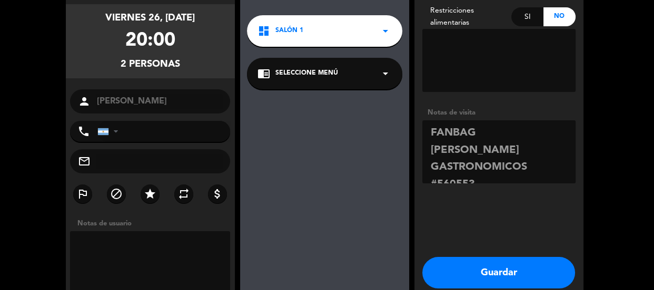
scroll to position [130, 0]
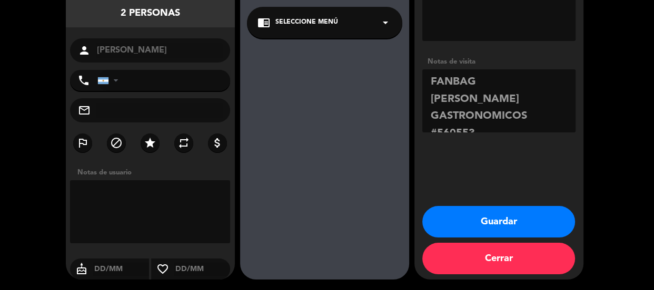
type textarea "FANBAG [PERSON_NAME] GASTRONOMICOS #560553"
click at [499, 219] on button "Guardar" at bounding box center [498, 222] width 153 height 32
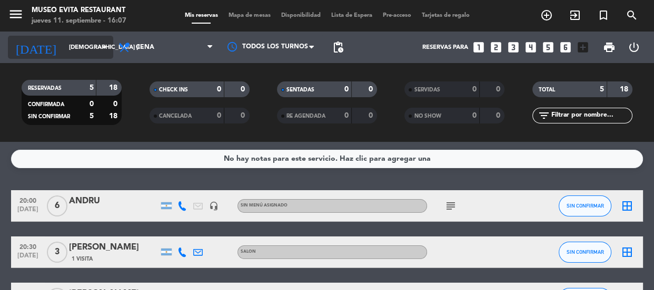
click at [104, 48] on icon "arrow_drop_down" at bounding box center [104, 47] width 13 height 13
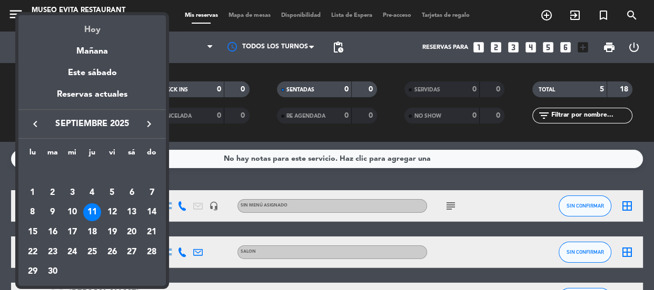
click at [89, 32] on div "Hoy" at bounding box center [91, 26] width 147 height 22
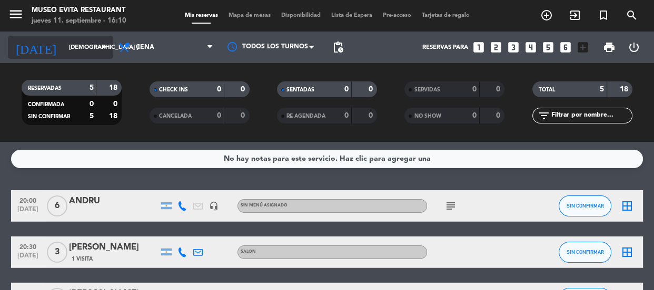
click at [108, 46] on icon "arrow_drop_down" at bounding box center [104, 47] width 13 height 13
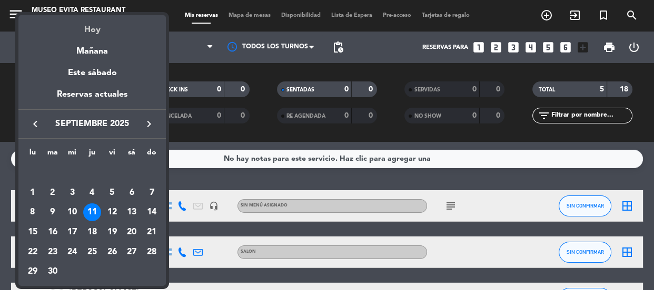
click at [95, 31] on div "Hoy" at bounding box center [91, 26] width 147 height 22
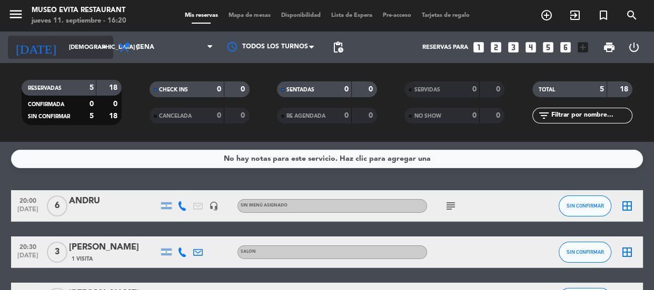
click at [74, 37] on div "[DATE] [DEMOGRAPHIC_DATA] [DATE] arrow_drop_down" at bounding box center [60, 47] width 105 height 23
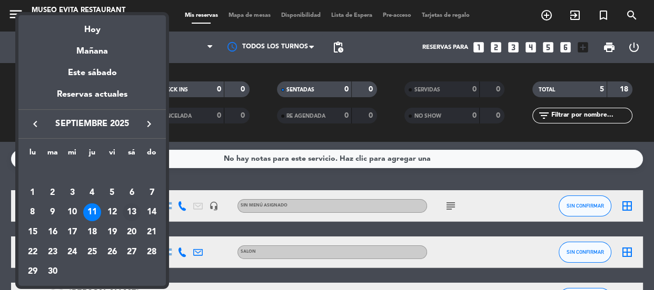
click at [127, 218] on div "13" at bounding box center [132, 213] width 18 height 18
type input "sáb. [DATE]"
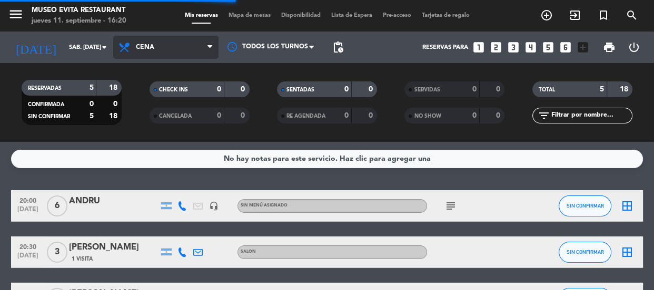
click at [140, 55] on span "Cena" at bounding box center [165, 47] width 105 height 23
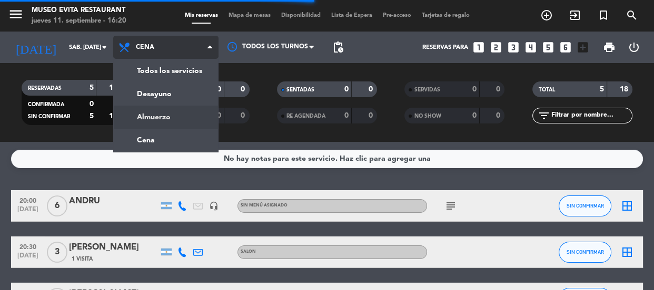
click at [163, 119] on div "menu [GEOGRAPHIC_DATA] jueves 11. septiembre - 16:20 Mis reservas Mapa de mesas…" at bounding box center [327, 71] width 654 height 142
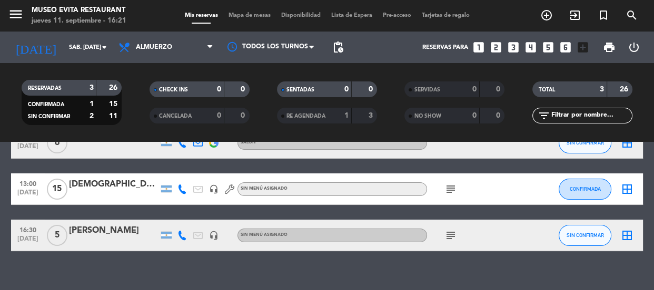
scroll to position [77, 0]
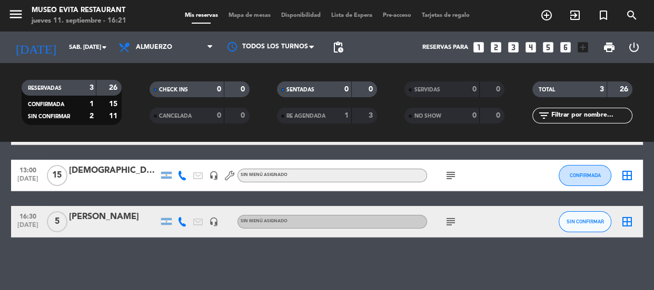
click at [88, 217] on div "[PERSON_NAME]" at bounding box center [113, 217] width 89 height 14
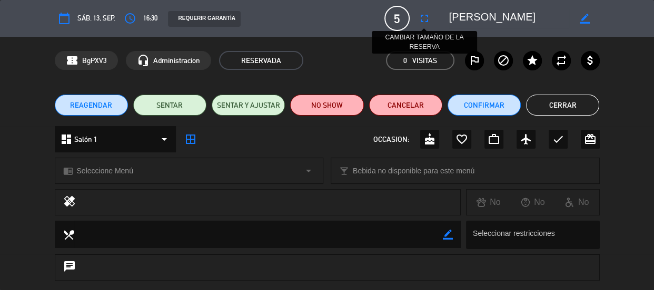
click at [426, 16] on icon "fullscreen" at bounding box center [424, 18] width 13 height 13
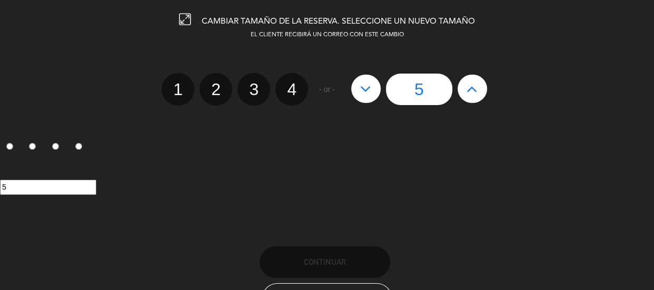
click at [474, 93] on icon at bounding box center [471, 89] width 11 height 17
type input "6"
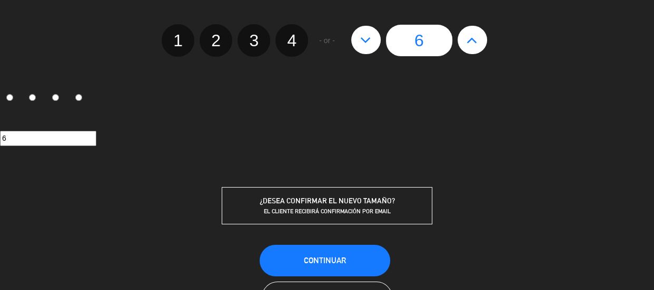
scroll to position [94, 0]
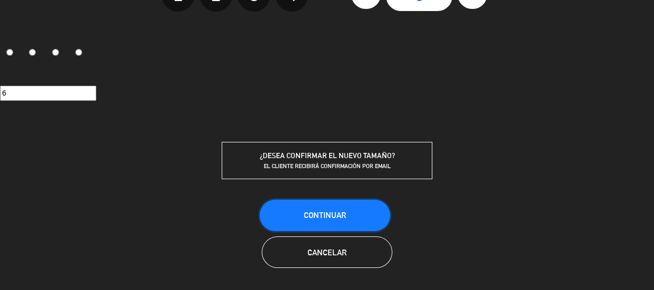
click at [363, 224] on button "Continuar" at bounding box center [324, 216] width 130 height 32
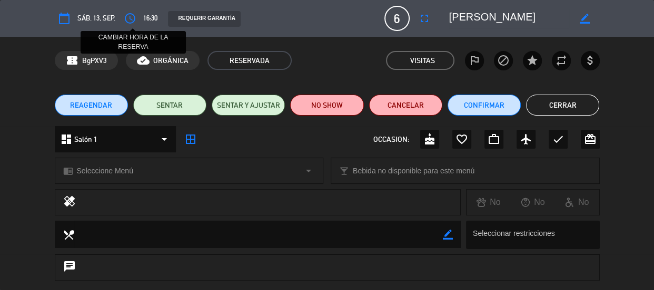
click at [127, 17] on icon "access_time" at bounding box center [130, 18] width 13 height 13
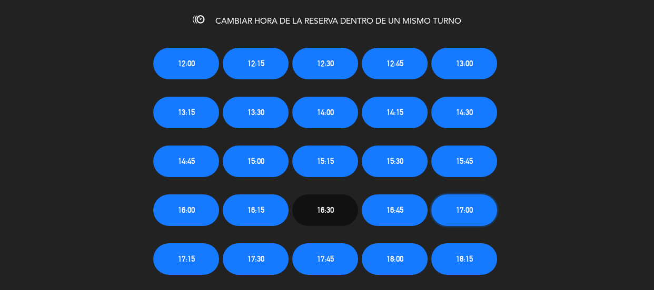
click at [459, 215] on span "17:00" at bounding box center [464, 210] width 17 height 12
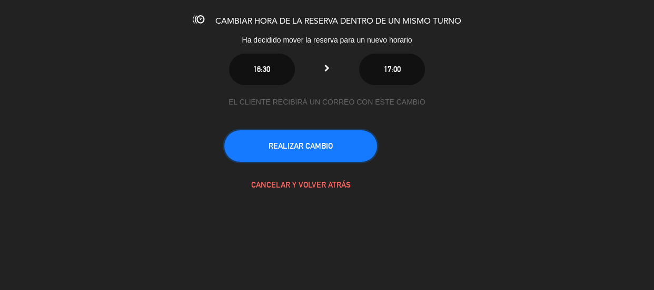
click at [309, 131] on button "REALIZAR CAMBIO" at bounding box center [300, 146] width 153 height 32
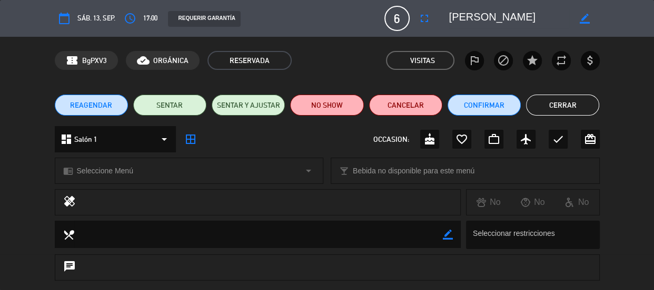
click at [568, 107] on button "Cerrar" at bounding box center [562, 105] width 73 height 21
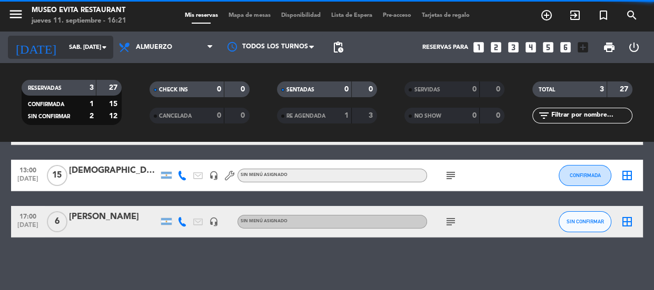
click at [94, 47] on input "sáb. [DATE]" at bounding box center [104, 47] width 81 height 17
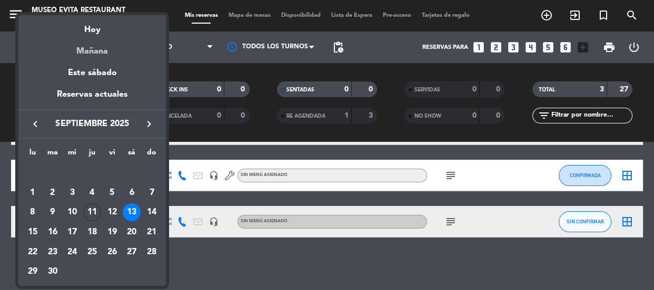
click at [94, 51] on div "Mañana" at bounding box center [91, 48] width 147 height 22
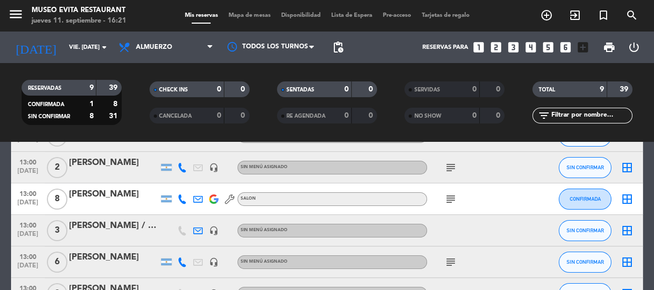
scroll to position [0, 0]
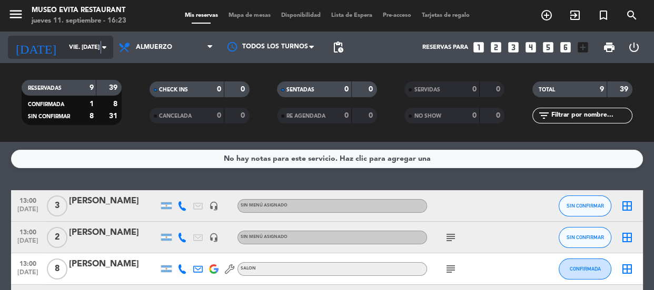
click at [101, 43] on icon "arrow_drop_down" at bounding box center [104, 47] width 13 height 13
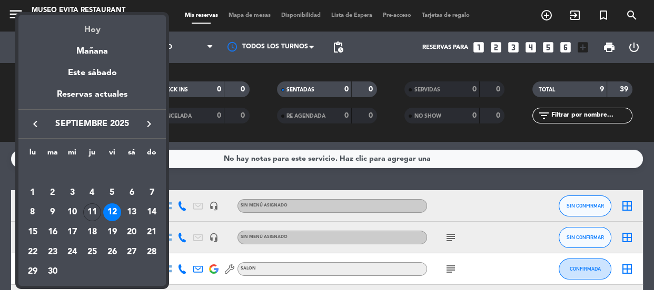
click at [102, 26] on div "Hoy" at bounding box center [91, 26] width 147 height 22
type input "[DEMOGRAPHIC_DATA] [DATE]"
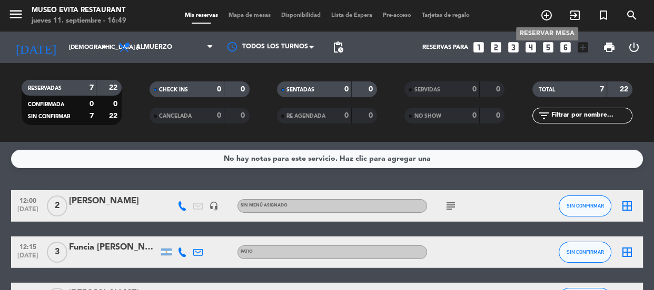
click at [544, 15] on icon "add_circle_outline" at bounding box center [546, 15] width 13 height 13
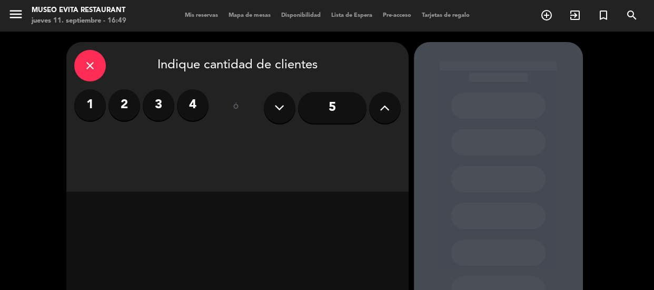
click at [158, 111] on label "3" at bounding box center [159, 105] width 32 height 32
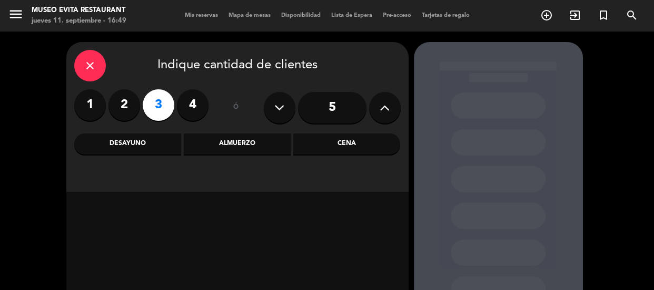
click at [308, 142] on div "Cena" at bounding box center [346, 144] width 107 height 21
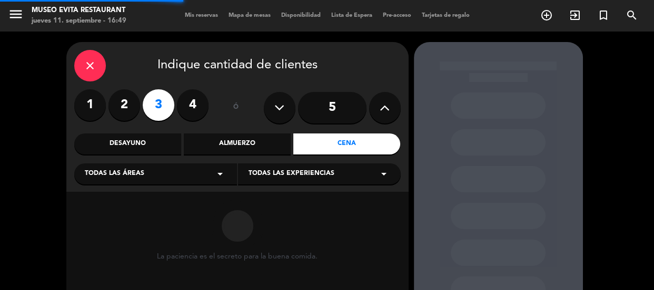
click at [209, 173] on div "Todas las áreas arrow_drop_down" at bounding box center [155, 174] width 163 height 21
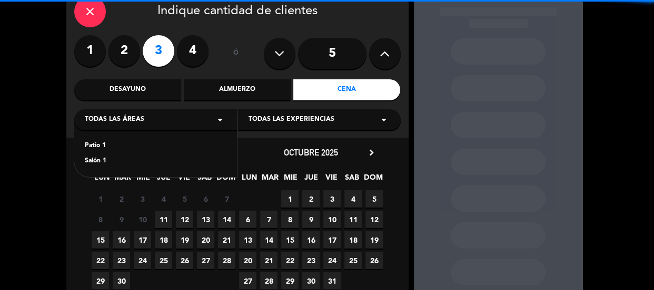
scroll to position [95, 0]
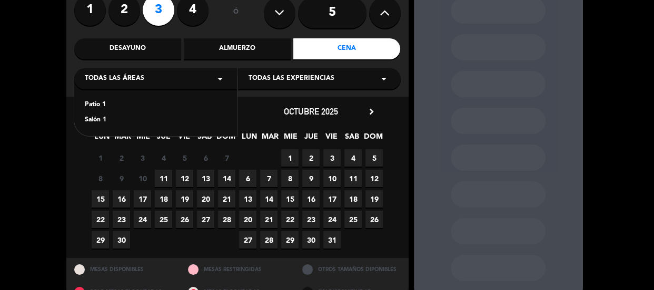
click at [98, 105] on div "Patio 1" at bounding box center [156, 105] width 142 height 11
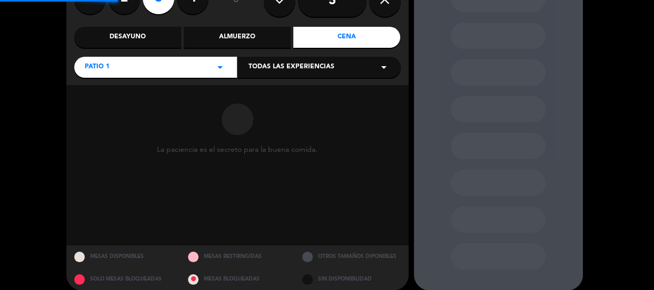
scroll to position [118, 0]
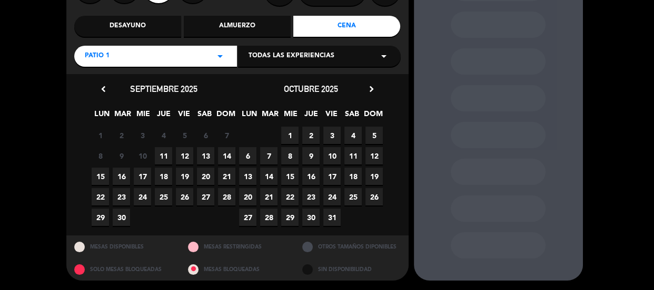
drag, startPoint x: 160, startPoint y: 152, endPoint x: 350, endPoint y: 158, distance: 190.1
click at [160, 151] on span "11" at bounding box center [163, 155] width 17 height 17
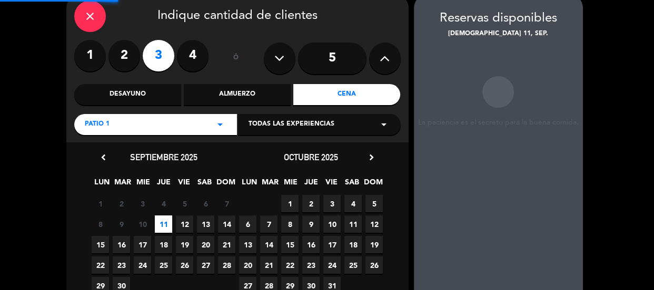
scroll to position [42, 0]
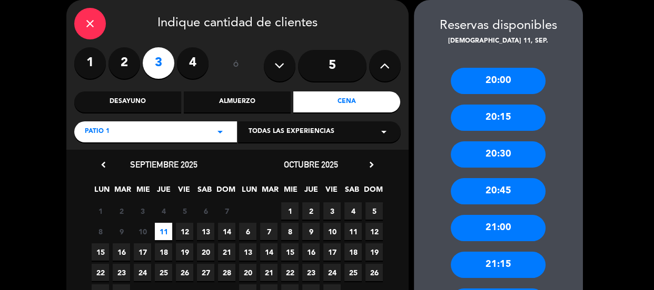
click at [510, 154] on div "20:30" at bounding box center [497, 155] width 95 height 26
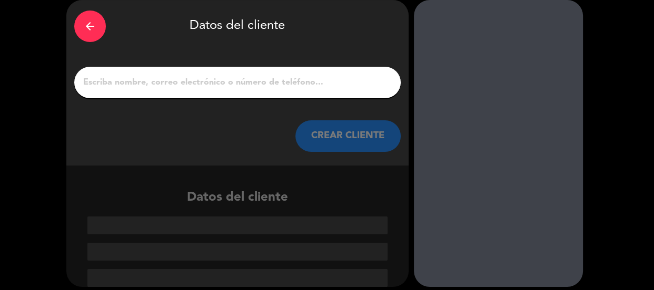
click at [263, 87] on input "1" at bounding box center [237, 82] width 310 height 15
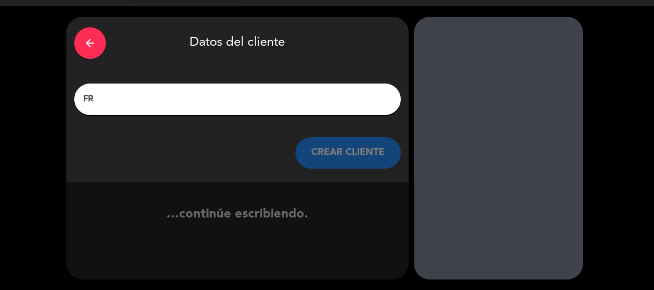
type input "F"
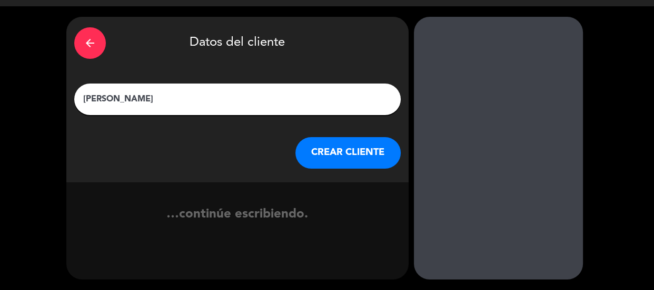
type input "[PERSON_NAME]"
click at [343, 157] on button "CREAR CLIENTE" at bounding box center [347, 153] width 105 height 32
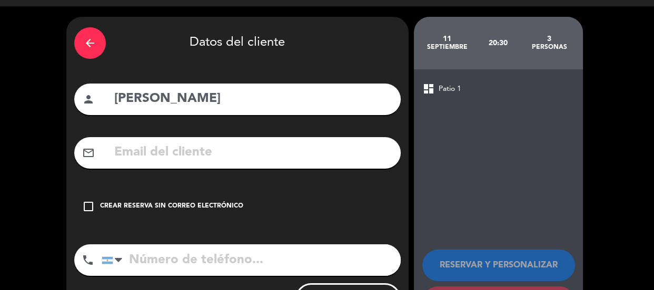
scroll to position [76, 0]
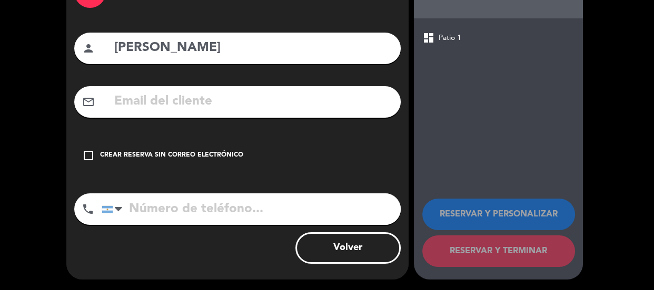
click at [343, 157] on div "check_box_outline_blank Crear reserva sin correo electrónico" at bounding box center [237, 156] width 326 height 32
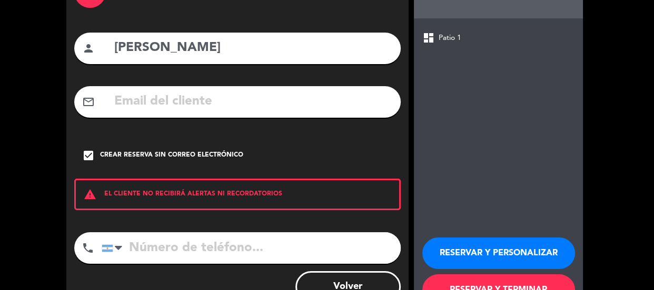
click at [468, 251] on button "RESERVAR Y PERSONALIZAR" at bounding box center [498, 254] width 153 height 32
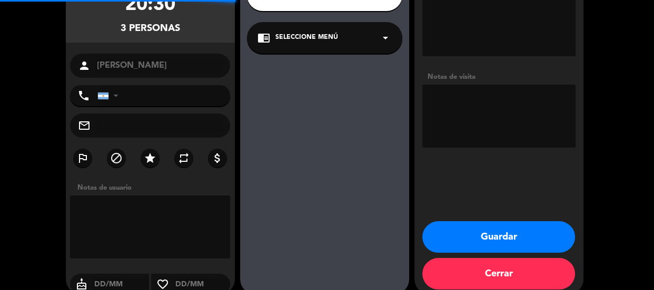
scroll to position [42, 0]
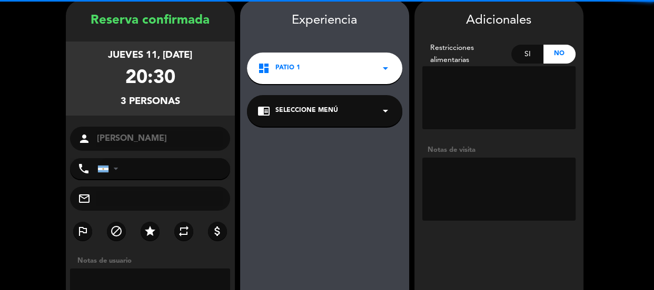
click at [482, 185] on textarea at bounding box center [498, 189] width 153 height 63
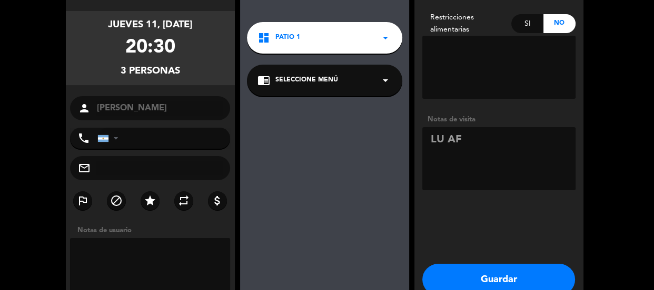
scroll to position [130, 0]
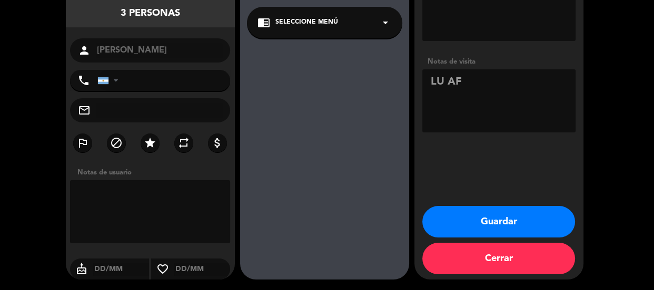
type textarea "LU AF"
click at [481, 217] on button "Guardar" at bounding box center [498, 222] width 153 height 32
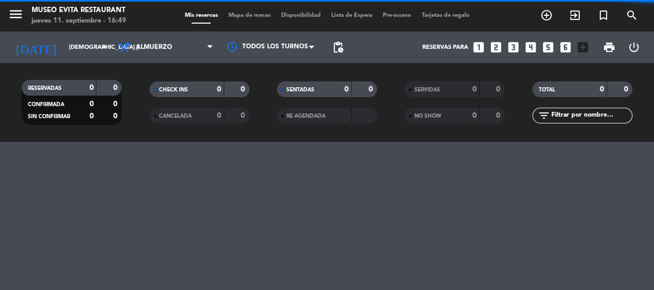
click at [135, 42] on span "Almuerzo" at bounding box center [165, 47] width 105 height 23
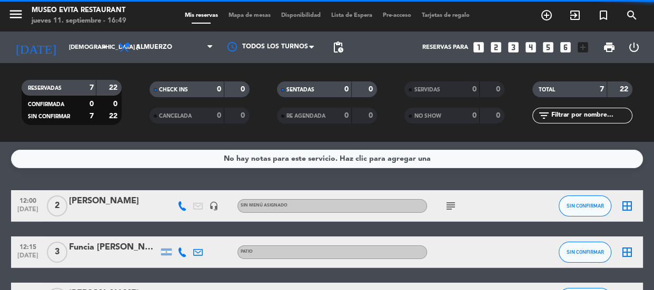
click at [168, 140] on div "RESERVADAS 7 22 CONFIRMADA 0 0 SIN CONFIRMAR 7 22 CHECK INS 0 0 CANCELADA 0 0 S…" at bounding box center [327, 102] width 654 height 79
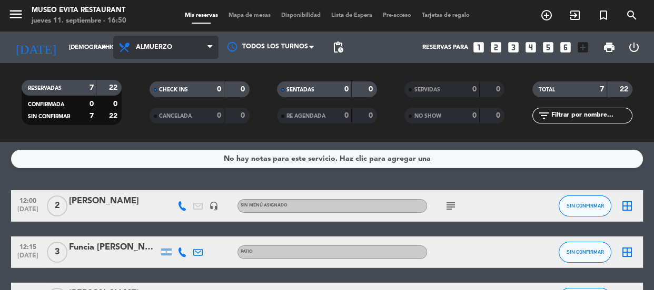
click at [159, 51] on span "Almuerzo" at bounding box center [165, 47] width 105 height 23
click at [168, 135] on div "menu [GEOGRAPHIC_DATA] jueves 11. septiembre - 16:50 Mis reservas Mapa de mesas…" at bounding box center [327, 71] width 654 height 142
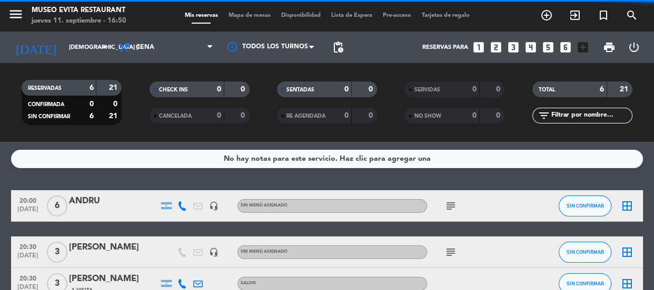
scroll to position [47, 0]
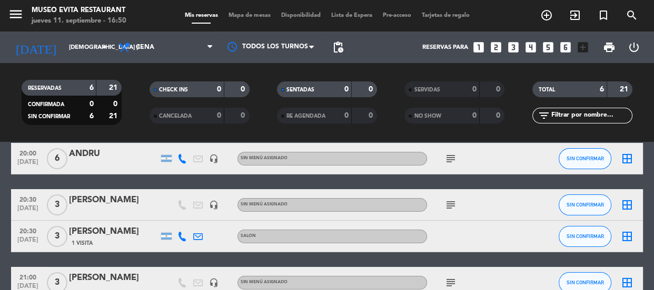
click at [121, 206] on div "[PERSON_NAME]" at bounding box center [113, 201] width 89 height 14
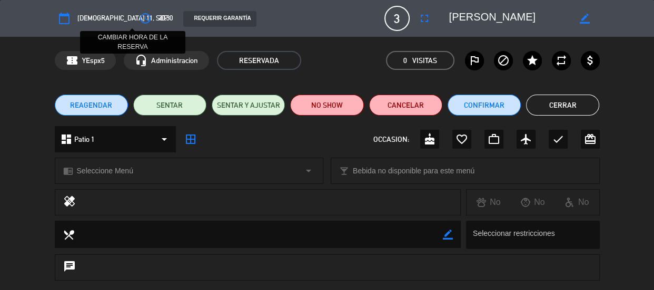
click at [139, 19] on icon "access_time" at bounding box center [145, 18] width 13 height 13
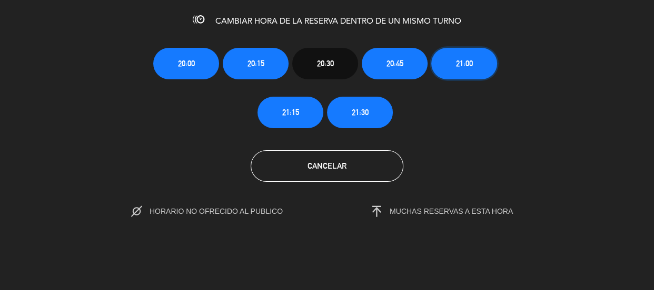
click at [461, 61] on span "21:00" at bounding box center [464, 63] width 17 height 12
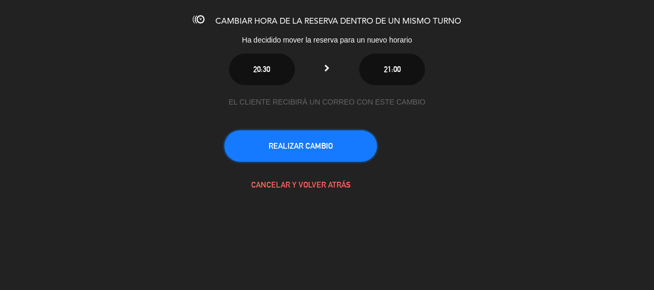
click at [339, 139] on button "REALIZAR CAMBIO" at bounding box center [300, 146] width 153 height 32
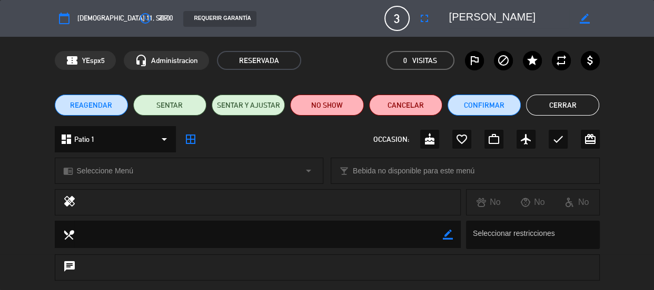
click at [568, 107] on button "Cerrar" at bounding box center [562, 105] width 73 height 21
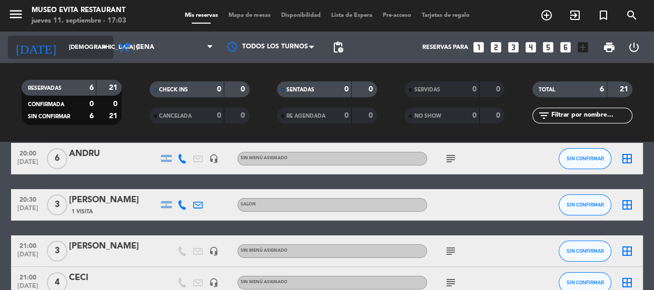
click at [64, 39] on input "[DEMOGRAPHIC_DATA] [DATE]" at bounding box center [104, 47] width 81 height 17
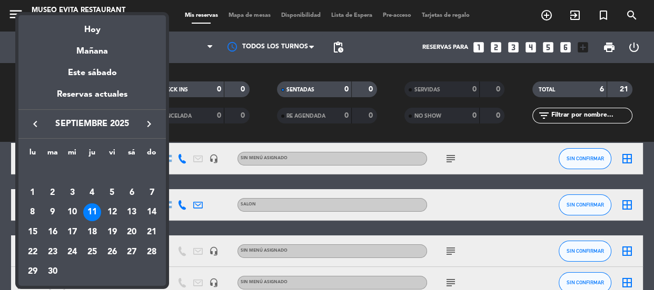
click at [127, 212] on div "13" at bounding box center [132, 213] width 18 height 18
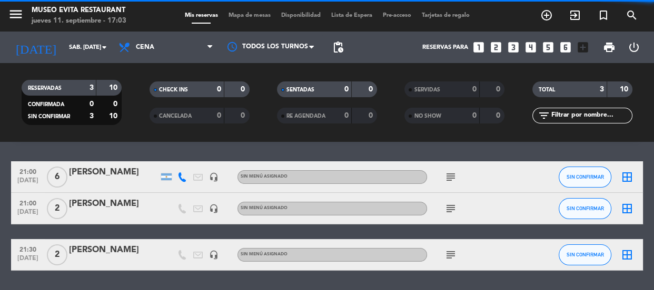
scroll to position [0, 0]
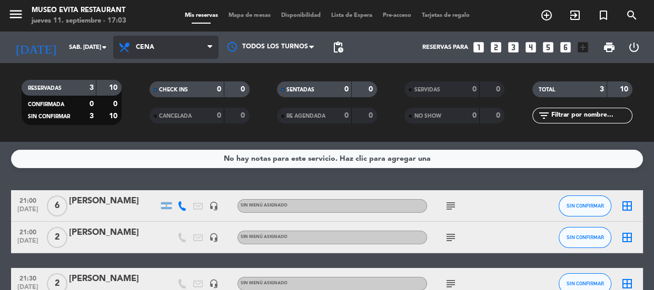
click at [187, 40] on span "Cena" at bounding box center [165, 47] width 105 height 23
click at [153, 116] on div "menu [GEOGRAPHIC_DATA] jueves 11. septiembre - 17:03 Mis reservas Mapa de mesas…" at bounding box center [327, 71] width 654 height 142
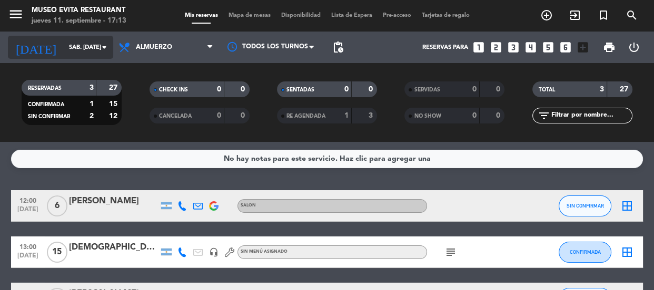
click at [67, 44] on input "sáb. [DATE]" at bounding box center [104, 47] width 81 height 17
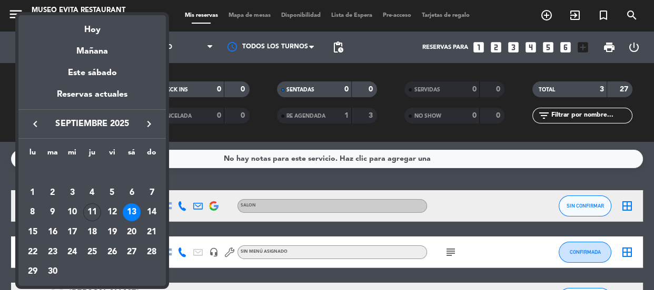
drag, startPoint x: 83, startPoint y: 27, endPoint x: 89, endPoint y: 31, distance: 7.6
click at [84, 27] on div "Hoy" at bounding box center [91, 26] width 147 height 22
type input "[DEMOGRAPHIC_DATA] [DATE]"
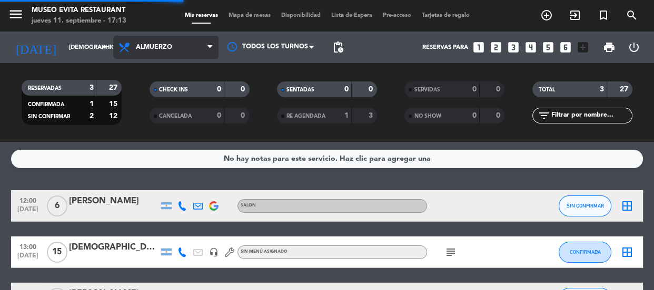
click at [157, 47] on span "Almuerzo" at bounding box center [154, 47] width 36 height 7
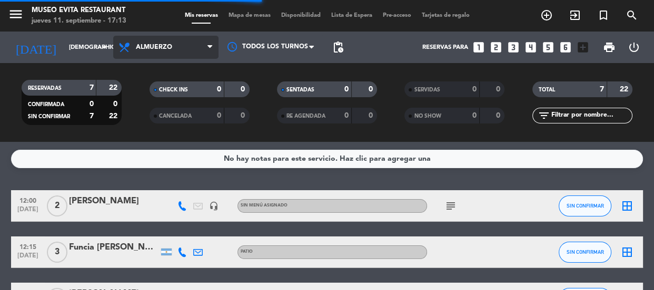
click at [149, 45] on span "Almuerzo" at bounding box center [154, 47] width 36 height 7
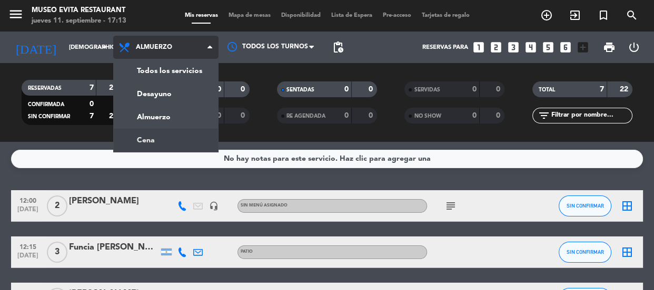
click at [149, 135] on div "menu [GEOGRAPHIC_DATA] jueves 11. septiembre - 17:13 Mis reservas Mapa de mesas…" at bounding box center [327, 71] width 654 height 142
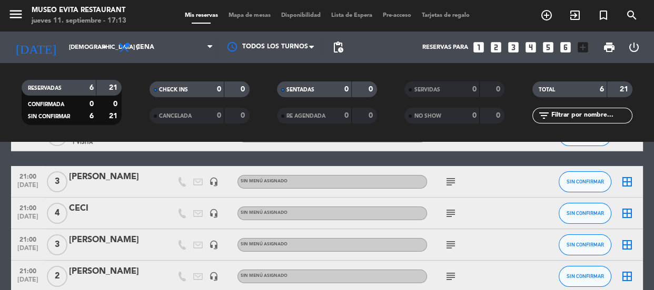
scroll to position [172, 0]
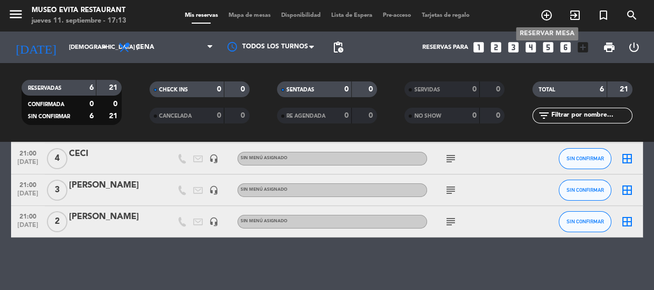
click at [546, 16] on icon "add_circle_outline" at bounding box center [546, 15] width 13 height 13
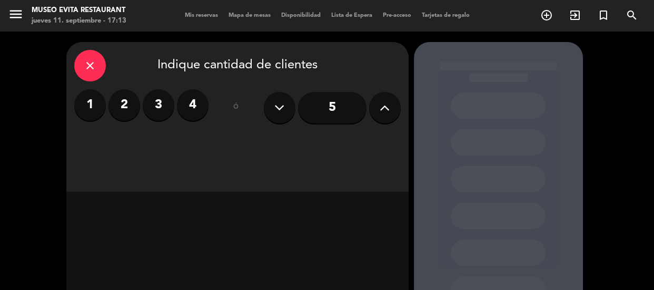
click at [392, 103] on div "5" at bounding box center [332, 107] width 137 height 37
drag, startPoint x: 386, startPoint y: 105, endPoint x: 370, endPoint y: 115, distance: 18.7
click at [386, 106] on icon at bounding box center [384, 108] width 10 height 16
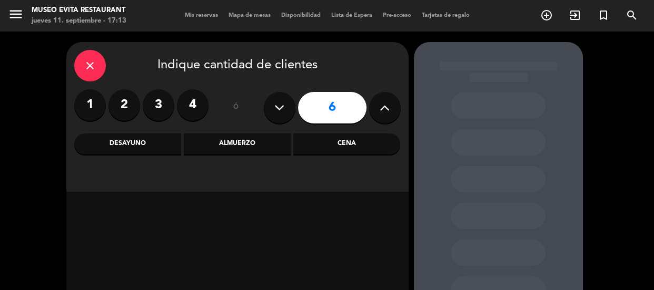
click at [380, 109] on icon at bounding box center [384, 108] width 10 height 16
type input "7"
click at [352, 141] on div "Cena" at bounding box center [346, 144] width 107 height 21
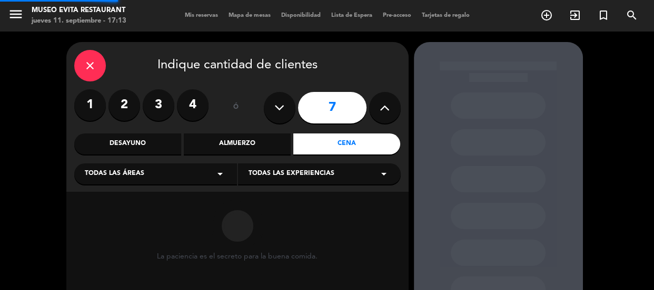
click at [139, 176] on span "Todas las áreas" at bounding box center [114, 174] width 59 height 11
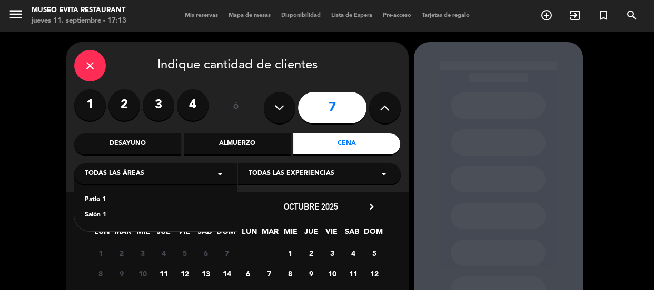
click at [94, 216] on div "Salón 1" at bounding box center [156, 215] width 142 height 11
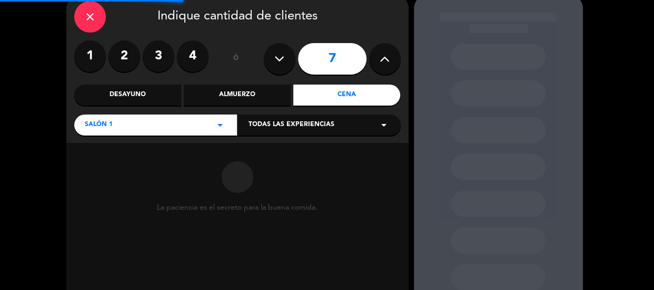
scroll to position [95, 0]
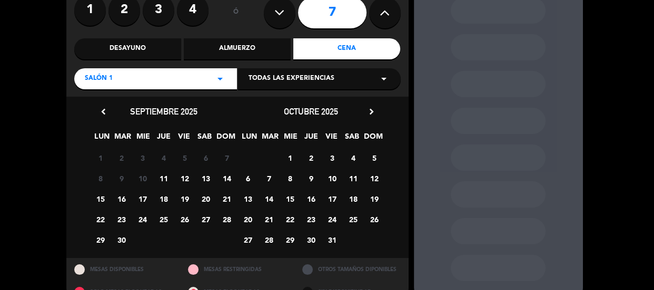
click at [162, 178] on span "11" at bounding box center [163, 178] width 17 height 17
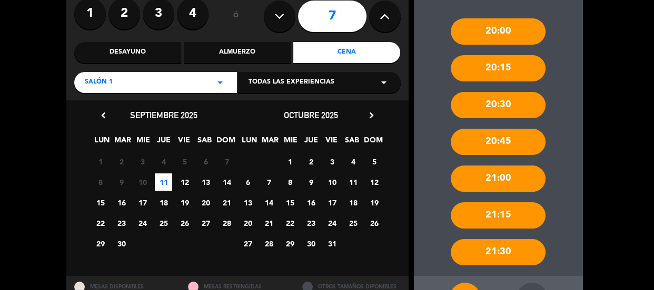
scroll to position [133, 0]
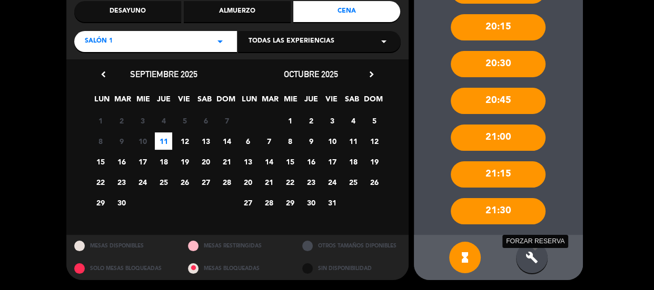
click at [536, 255] on icon "build" at bounding box center [531, 258] width 13 height 13
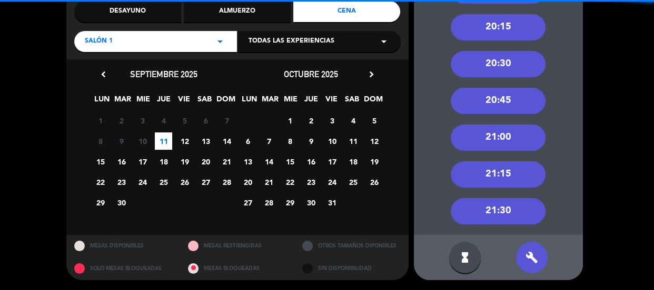
click at [523, 133] on div "21:00" at bounding box center [497, 138] width 95 height 26
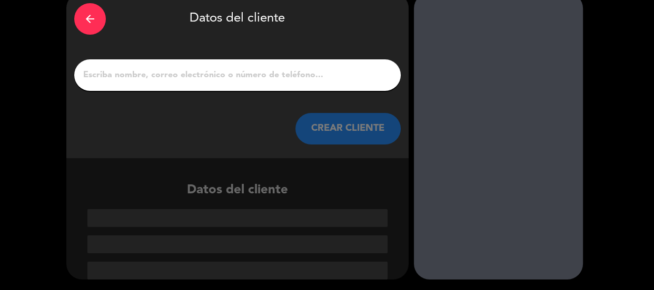
click at [200, 76] on input "1" at bounding box center [237, 75] width 310 height 15
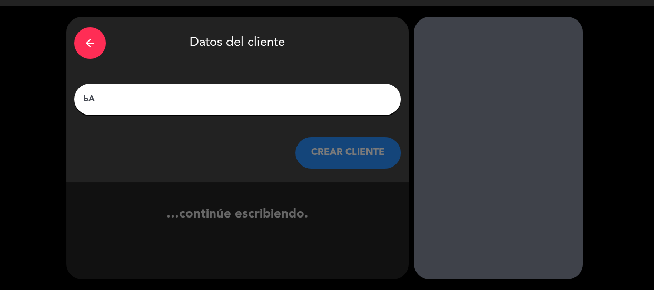
type input "b"
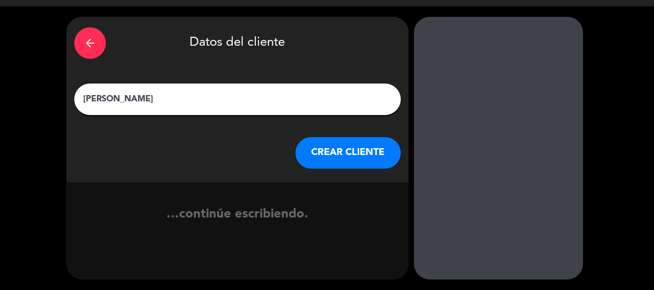
type input "[PERSON_NAME]"
click at [301, 192] on div "…continúe escribiendo." at bounding box center [237, 219] width 342 height 72
click at [330, 134] on div "arrow_back Datos del cliente [PERSON_NAME] CLIENTE" at bounding box center [237, 100] width 342 height 166
click at [329, 153] on button "CREAR CLIENTE" at bounding box center [347, 153] width 105 height 32
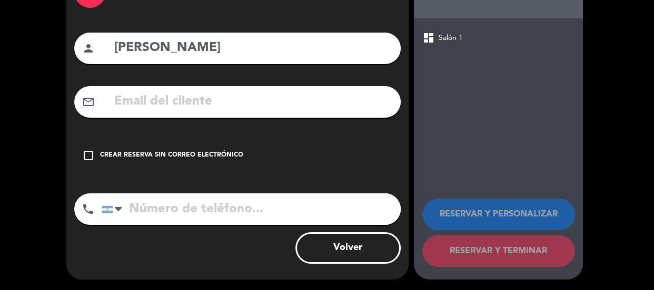
drag, startPoint x: 240, startPoint y: 144, endPoint x: 229, endPoint y: 177, distance: 34.4
click at [237, 147] on div "check_box_outline_blank Crear reserva sin correo electrónico" at bounding box center [237, 156] width 326 height 32
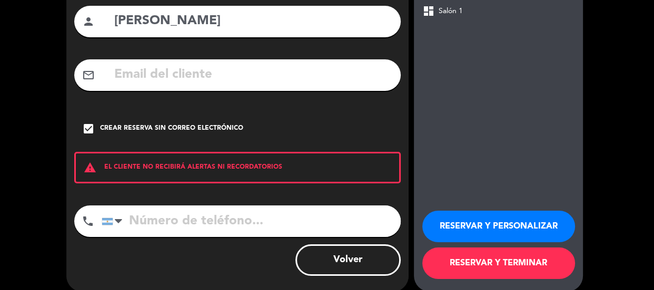
scroll to position [115, 0]
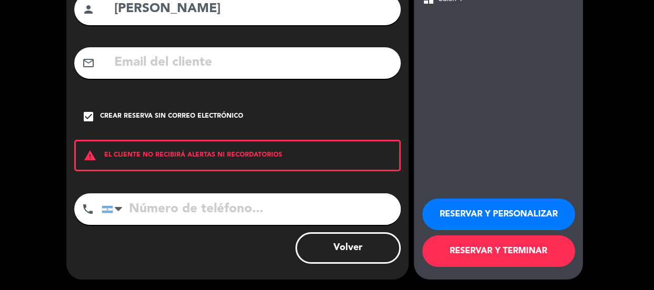
click at [222, 211] on input "tel" at bounding box center [251, 210] width 299 height 32
type input "2355483342"
click at [482, 214] on button "RESERVAR Y PERSONALIZAR" at bounding box center [498, 215] width 153 height 32
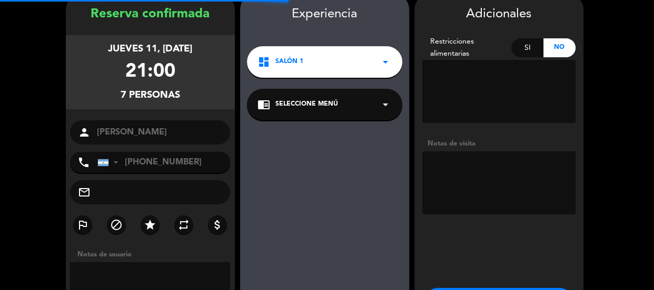
scroll to position [42, 0]
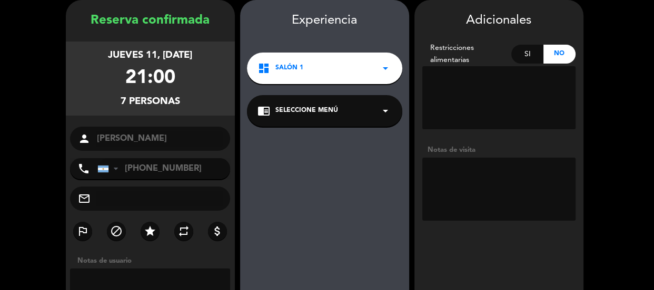
click at [523, 171] on textarea at bounding box center [498, 189] width 153 height 63
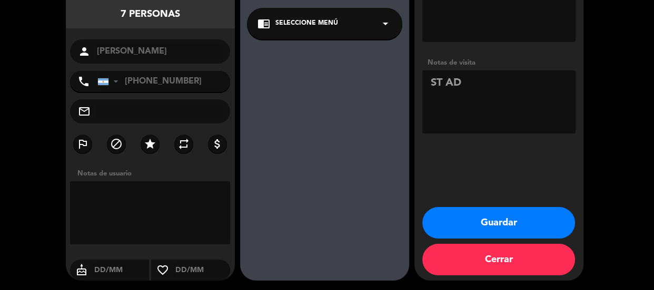
scroll to position [130, 0]
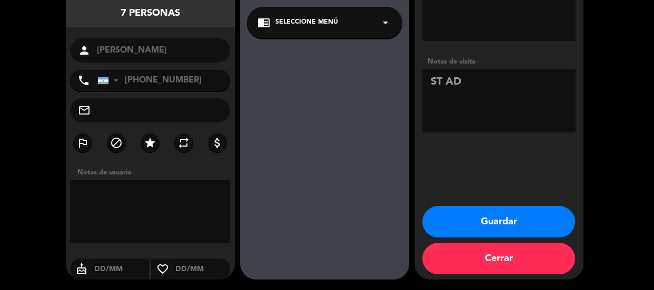
type textarea "ST AD"
click at [505, 210] on button "Guardar" at bounding box center [498, 222] width 153 height 32
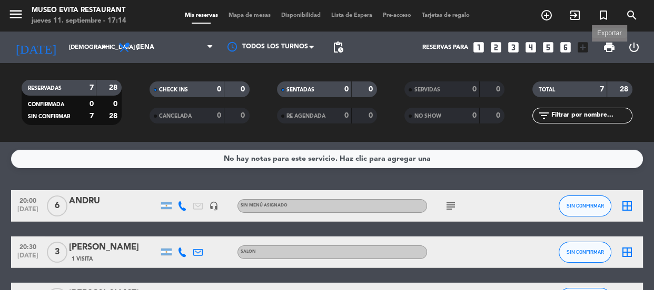
click at [608, 47] on span "print" at bounding box center [609, 47] width 13 height 13
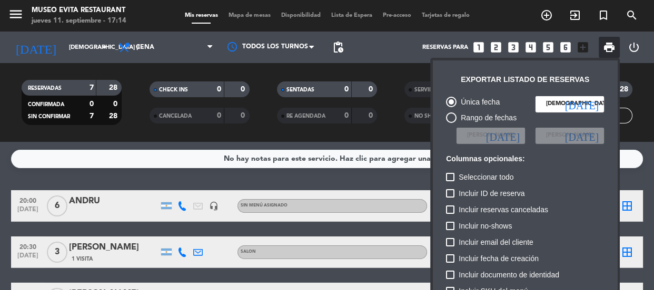
click at [92, 42] on div at bounding box center [327, 145] width 654 height 290
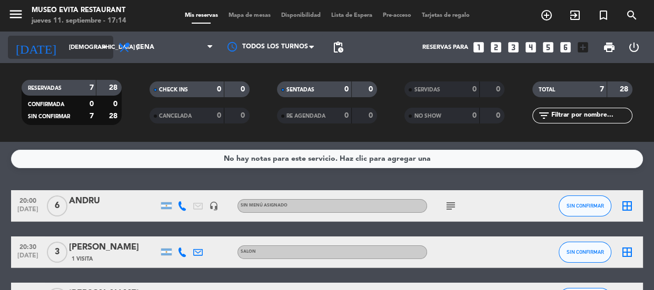
click at [83, 48] on input "[DEMOGRAPHIC_DATA] [DATE]" at bounding box center [104, 47] width 81 height 17
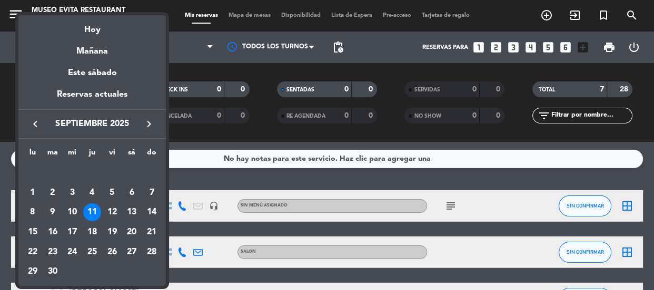
click at [92, 31] on div "Hoy" at bounding box center [91, 26] width 147 height 22
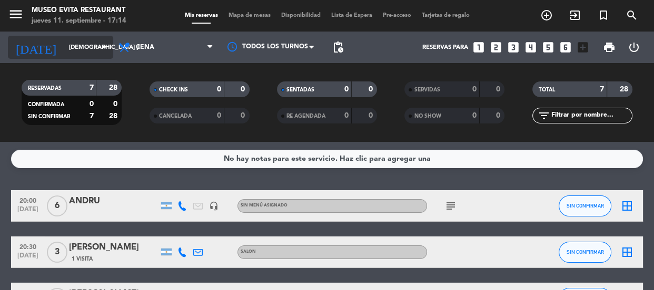
click at [68, 44] on input "[DEMOGRAPHIC_DATA] [DATE]" at bounding box center [104, 47] width 81 height 17
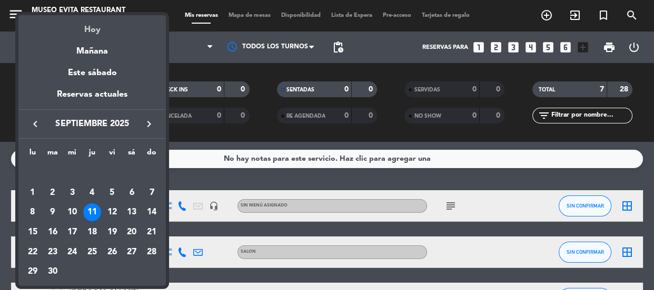
click at [93, 29] on div "Hoy" at bounding box center [91, 26] width 147 height 22
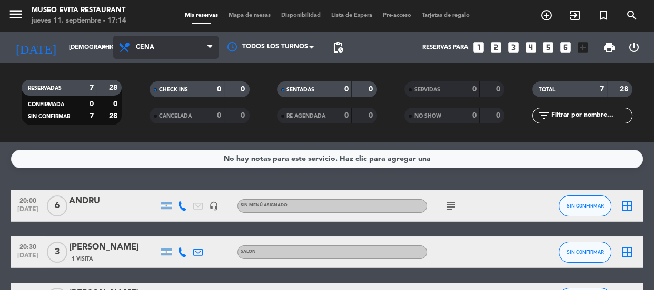
click at [147, 47] on span "Cena" at bounding box center [145, 47] width 18 height 7
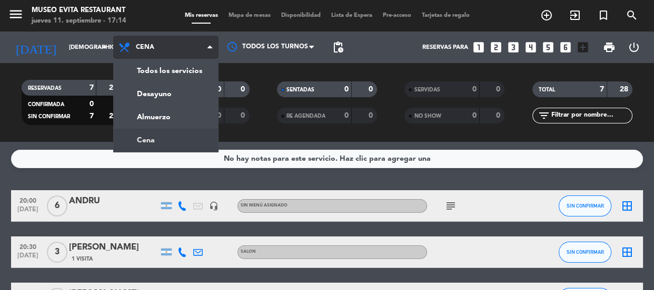
click at [168, 135] on div "menu [GEOGRAPHIC_DATA] jueves 11. septiembre - 17:14 Mis reservas Mapa de mesas…" at bounding box center [327, 71] width 654 height 142
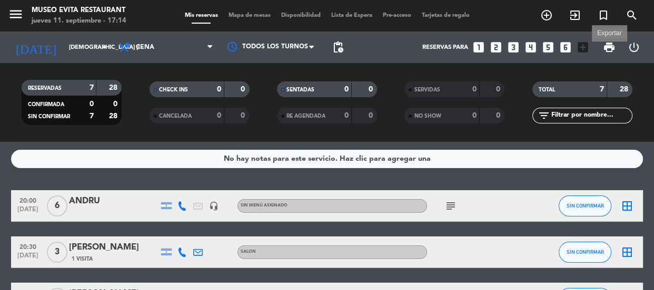
click at [608, 44] on span "print" at bounding box center [609, 47] width 13 height 13
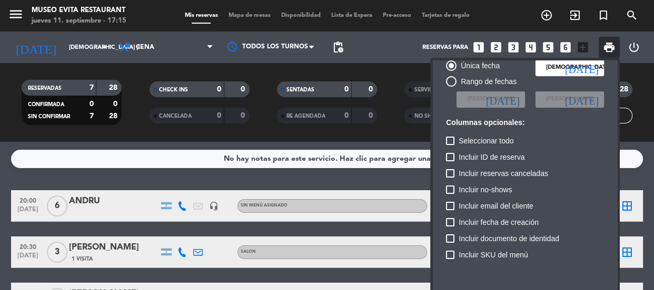
scroll to position [64, 0]
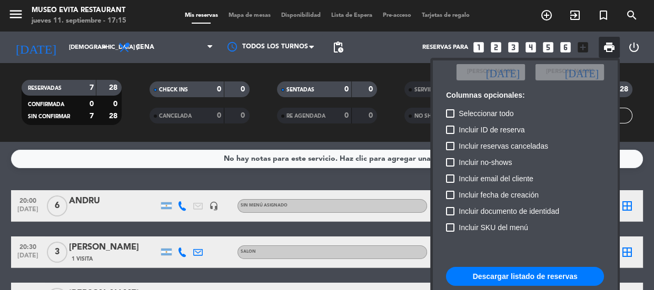
click at [523, 277] on button "Descargar listado de reservas" at bounding box center [525, 276] width 158 height 19
click at [121, 139] on div at bounding box center [327, 145] width 654 height 290
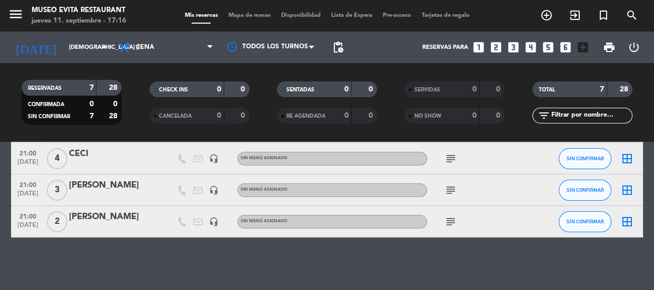
scroll to position [107, 0]
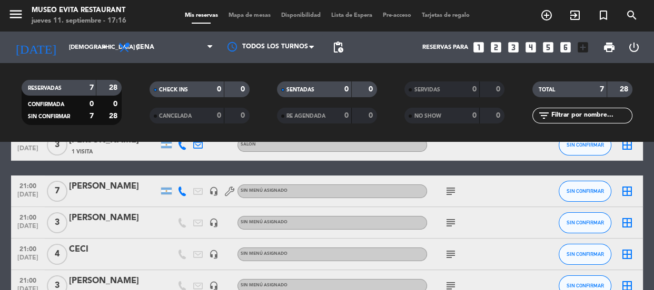
click at [446, 194] on icon "subject" at bounding box center [450, 191] width 13 height 13
click at [82, 169] on div "20:00 [DATE] 6 ANDRU headset_mic Sin menú asignado subject SIN CONFIRMAR border…" at bounding box center [326, 208] width 631 height 250
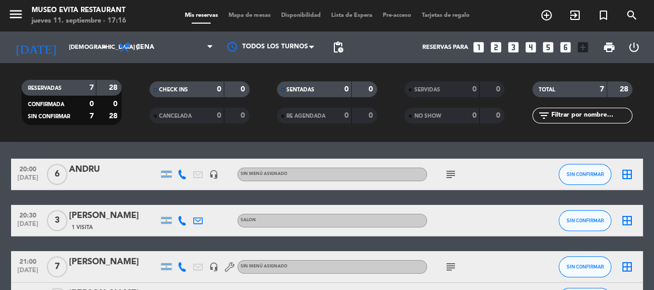
scroll to position [95, 0]
